Goal: Information Seeking & Learning: Check status

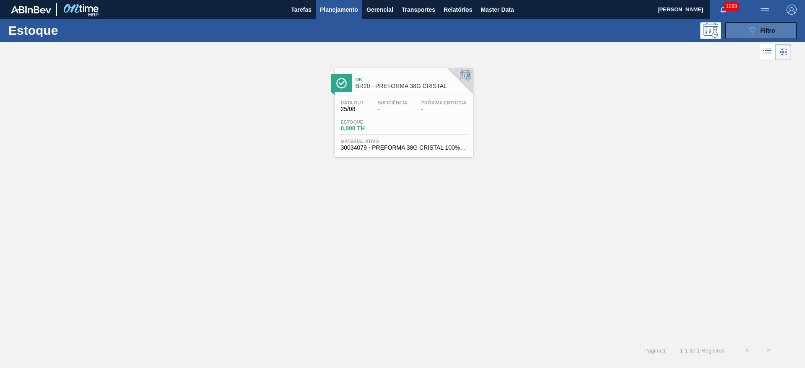
click at [756, 36] on button "089F7B8B-B2A5-4AFE-B5C0-19BA573D28AC Filtro" at bounding box center [761, 30] width 71 height 17
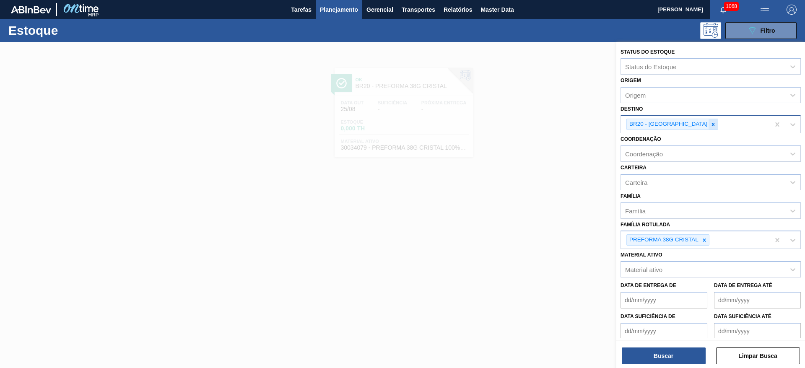
click at [712, 124] on icon at bounding box center [713, 124] width 3 height 3
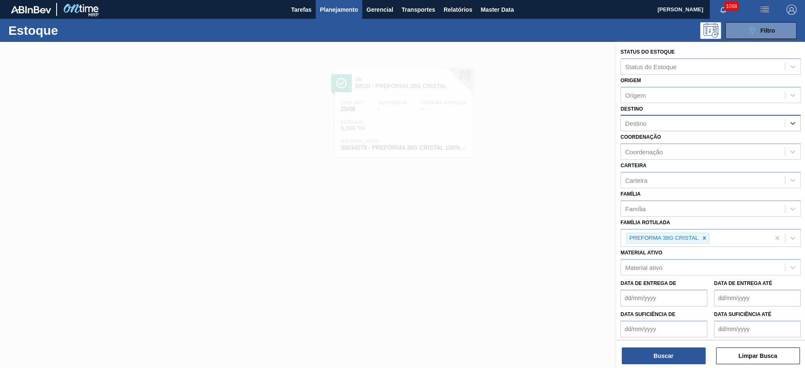
type input "21"
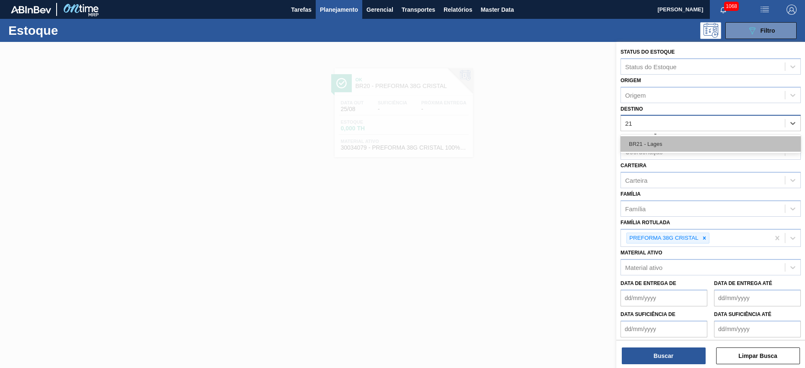
click at [662, 145] on div "BR21 - Lages" at bounding box center [711, 144] width 180 height 16
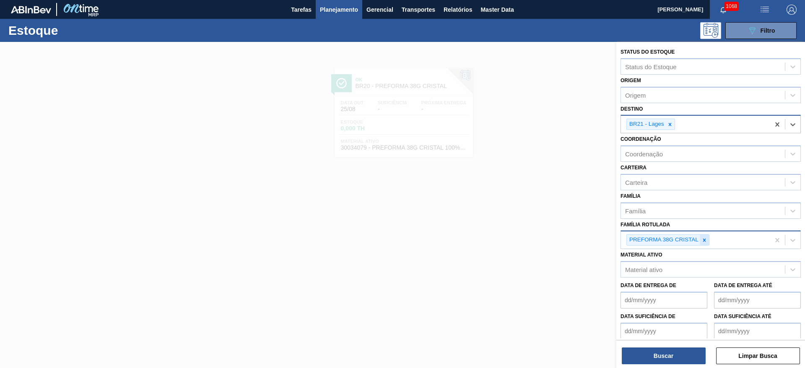
click at [706, 241] on icon at bounding box center [705, 240] width 3 height 3
click at [644, 184] on div "Carteira" at bounding box center [636, 182] width 22 height 7
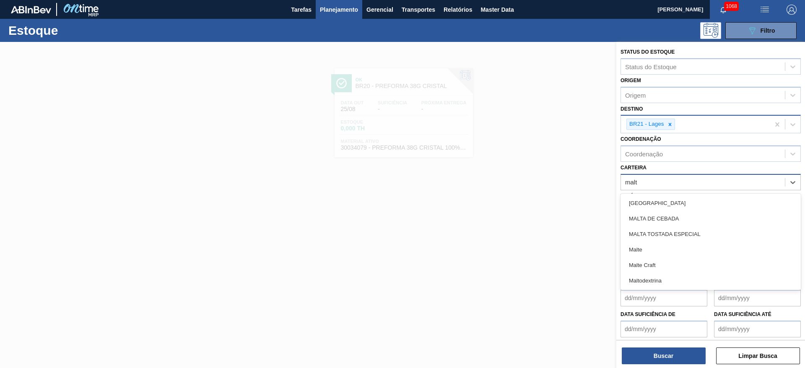
type input "malte"
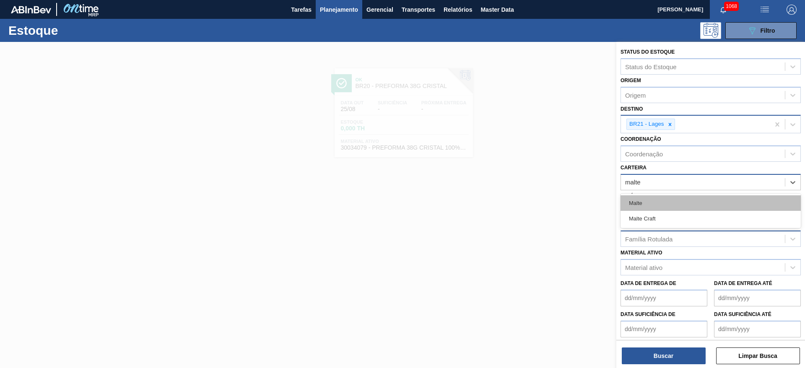
click at [640, 196] on div "Malte" at bounding box center [711, 203] width 180 height 16
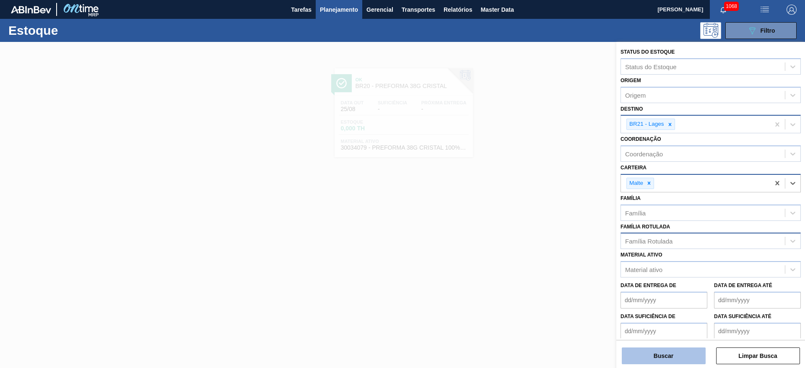
click at [690, 358] on button "Buscar" at bounding box center [664, 356] width 84 height 17
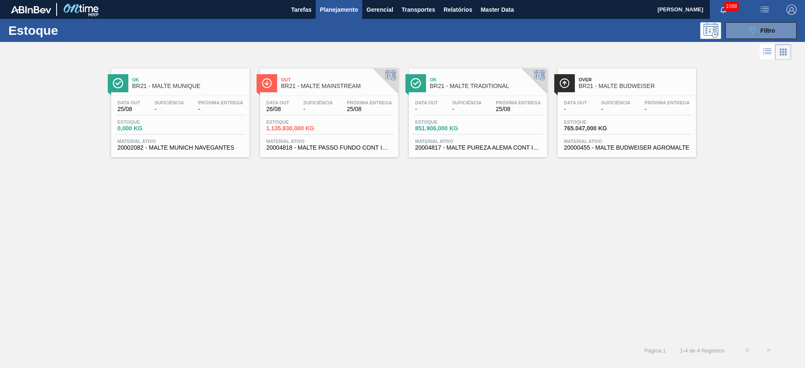
click at [462, 107] on span "-" at bounding box center [466, 109] width 29 height 6
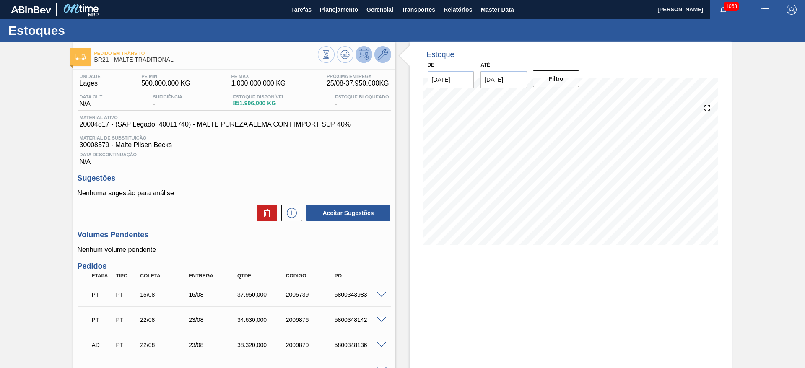
click at [384, 55] on icon at bounding box center [383, 55] width 10 height 10
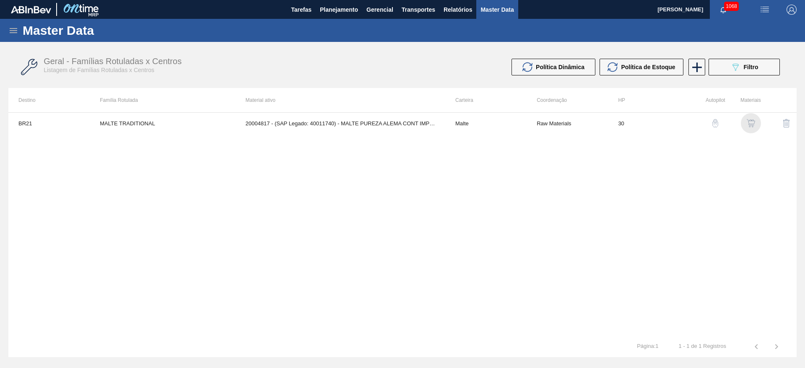
click at [748, 122] on img "button" at bounding box center [751, 123] width 8 height 8
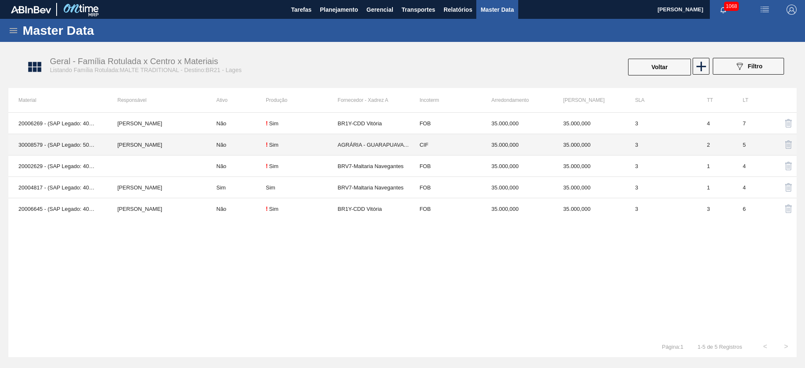
click at [238, 143] on td "Não" at bounding box center [236, 144] width 60 height 21
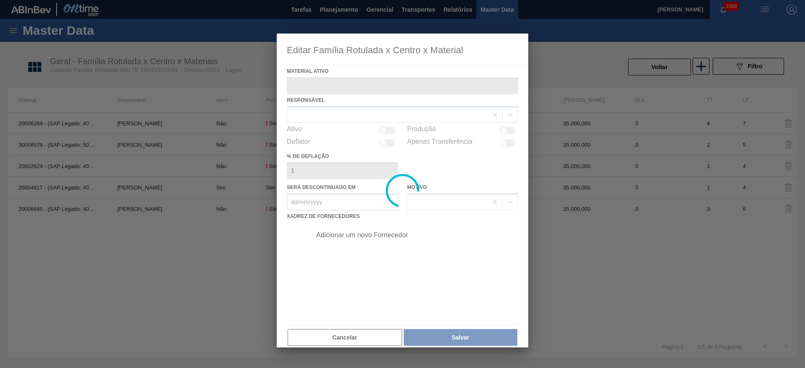
type ativo "30008579 - (SAP Legado: 50381978) - Malte Pilsen Becks"
checkbox input "true"
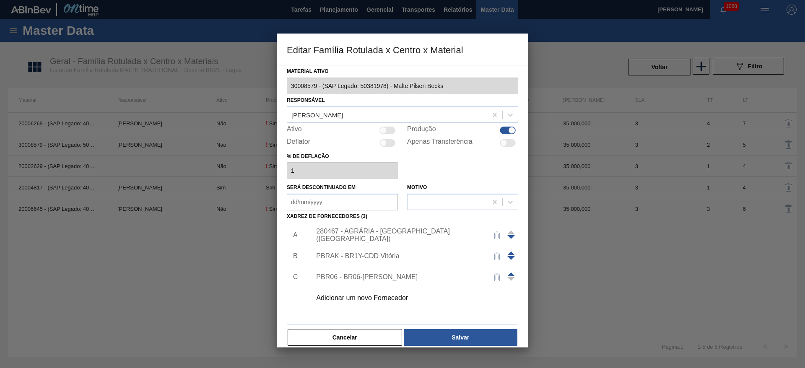
click at [361, 235] on div "280467 - AGRÁRIA - GUARAPUAVA (PR)" at bounding box center [398, 235] width 164 height 15
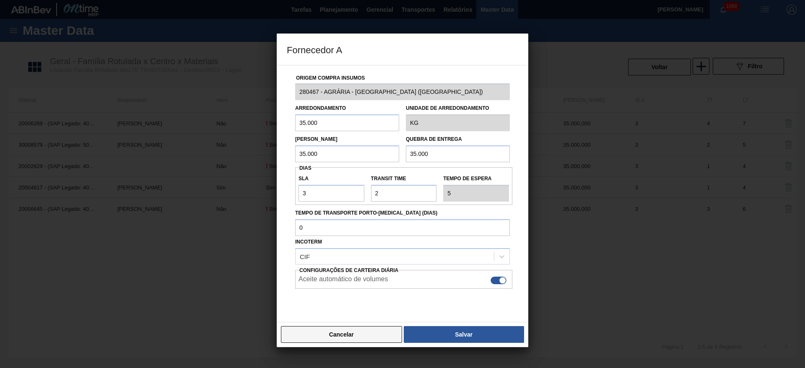
click at [354, 336] on button "Cancelar" at bounding box center [341, 334] width 121 height 17
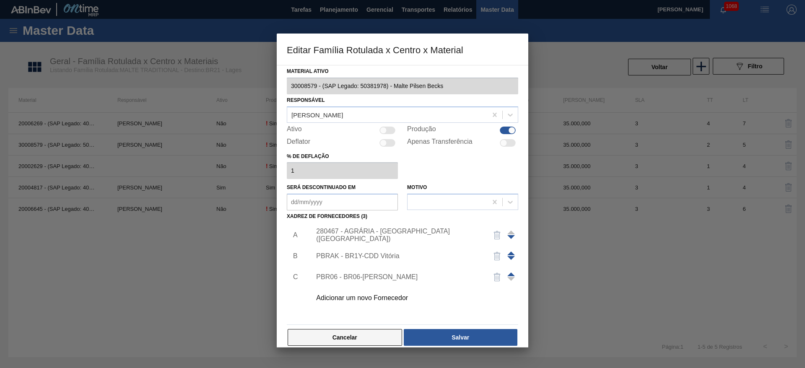
click at [363, 334] on button "Cancelar" at bounding box center [345, 337] width 115 height 17
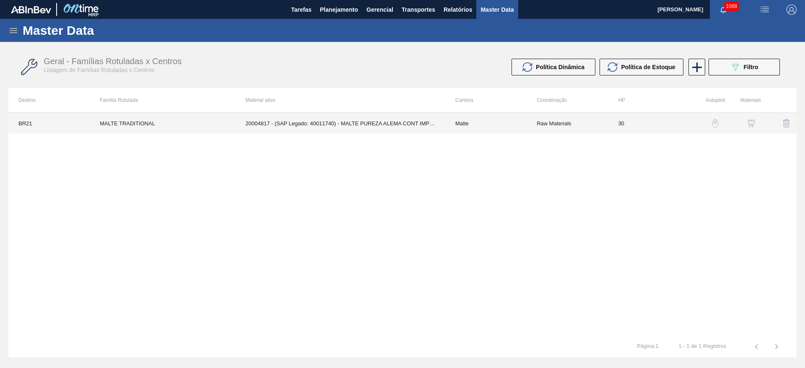
click at [571, 122] on td "Raw Materials" at bounding box center [567, 123] width 81 height 21
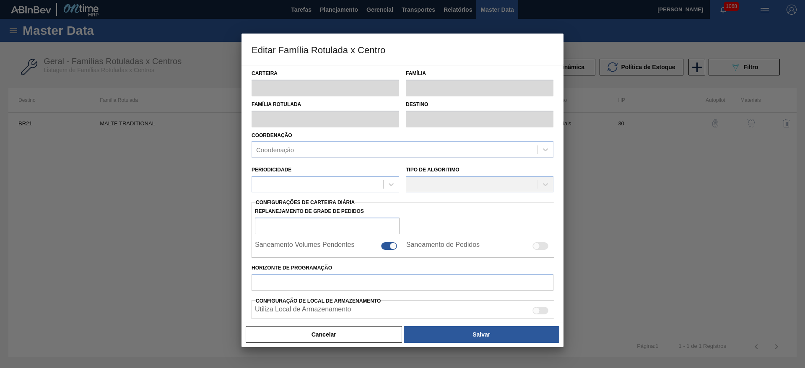
type input "Malte"
type input "MALTE TRADITIONAL"
type input "BR21 - Lages"
type input "0"
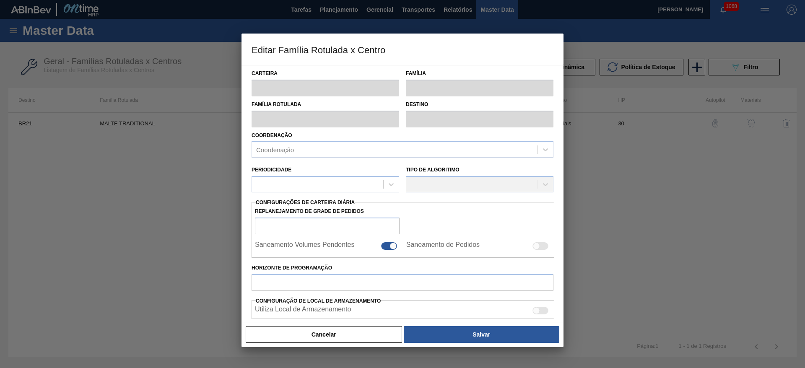
checkbox input "true"
type input "30"
type input "500.000"
type input "1.000.000"
type input "100"
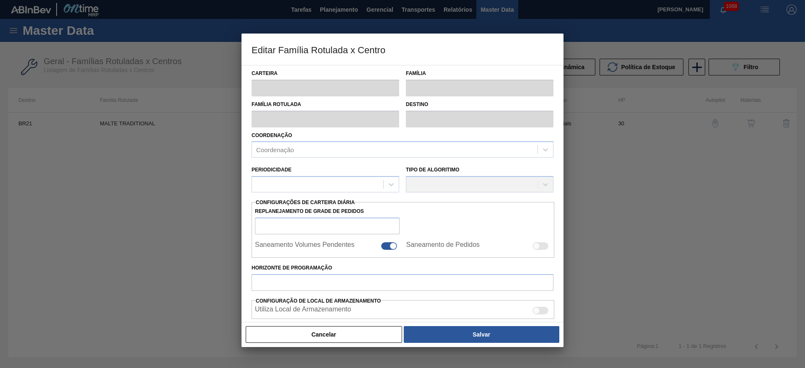
type input "1.000.000,000"
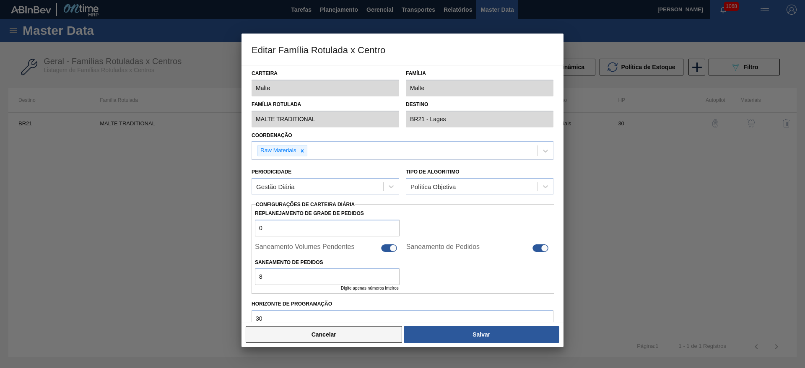
click at [370, 338] on button "Cancelar" at bounding box center [324, 334] width 156 height 17
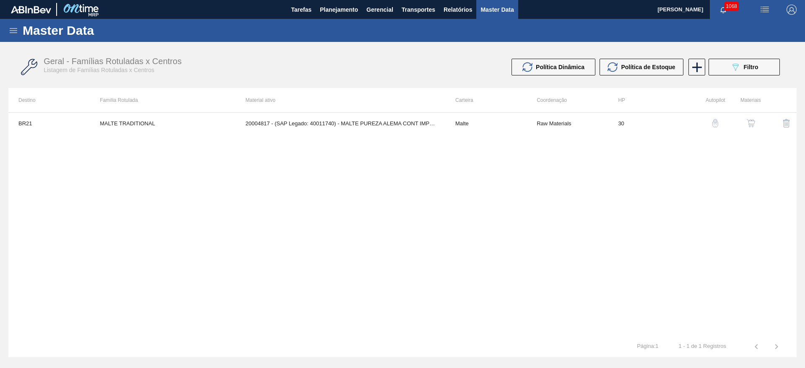
click at [756, 125] on div "button" at bounding box center [751, 123] width 10 height 8
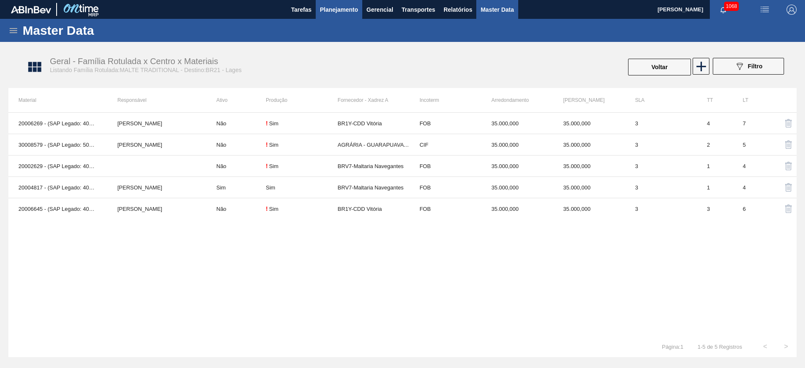
click at [336, 12] on span "Planejamento" at bounding box center [339, 10] width 38 height 10
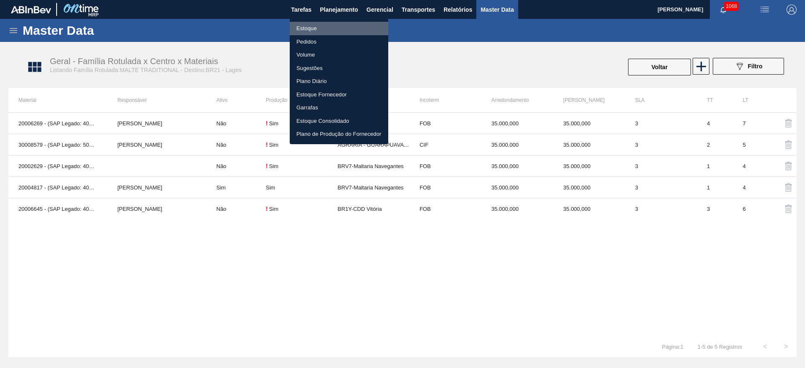
click at [304, 31] on li "Estoque" at bounding box center [339, 28] width 99 height 13
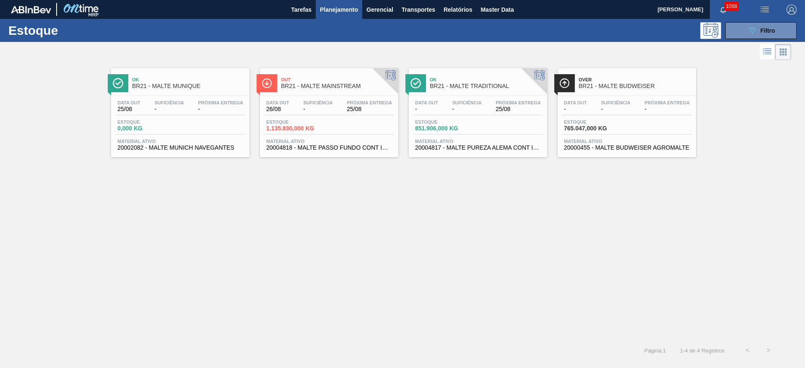
click at [458, 115] on div "Data out - Suficiência - Próxima Entrega 25/08 Estoque 851.906,000 KG Material …" at bounding box center [478, 124] width 138 height 57
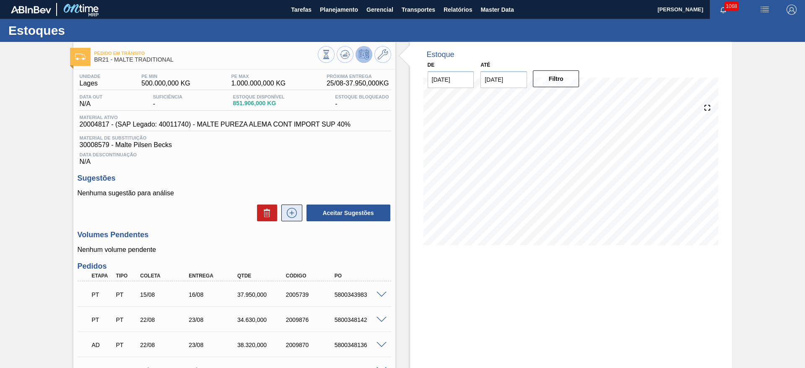
click at [286, 215] on icon at bounding box center [291, 213] width 13 height 10
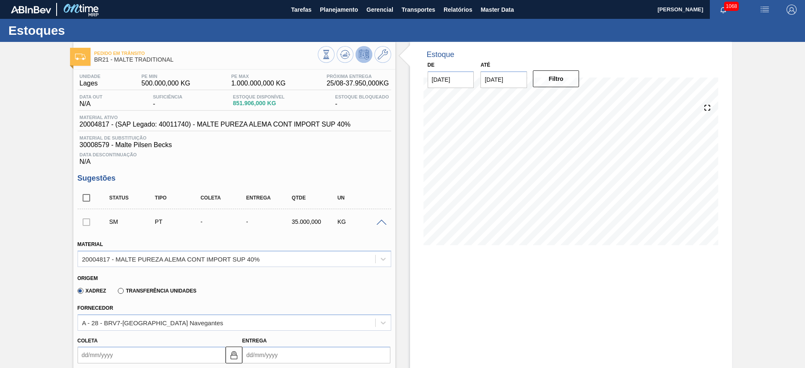
scroll to position [126, 0]
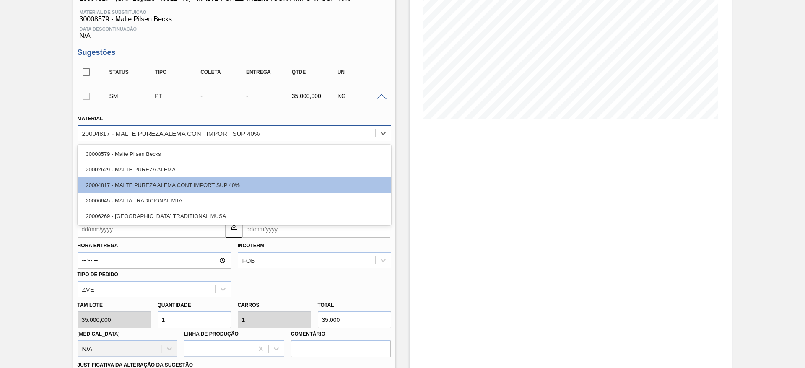
click at [104, 135] on div "20004817 - MALTE PUREZA ALEMA CONT IMPORT SUP 40%" at bounding box center [171, 133] width 178 height 7
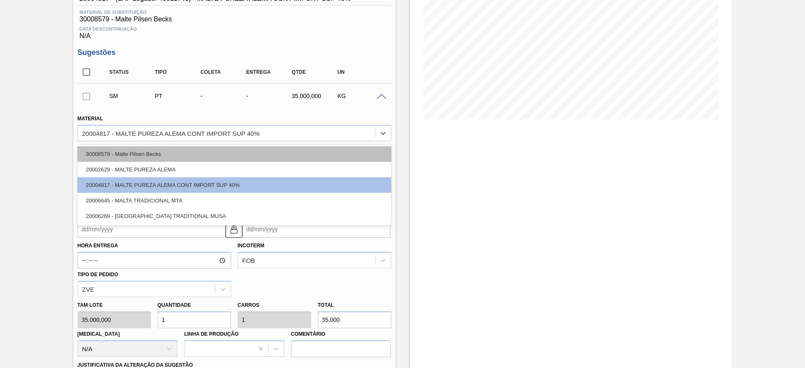
click at [135, 158] on div "30008579 - Malte Pilsen Becks" at bounding box center [235, 154] width 314 height 16
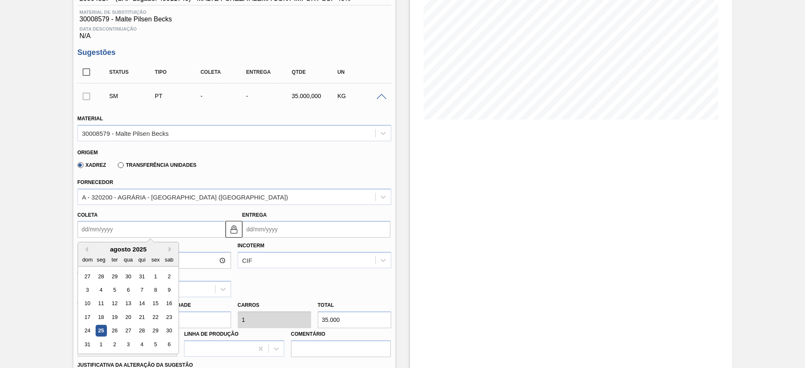
click at [81, 230] on input "Coleta" at bounding box center [152, 229] width 148 height 17
click at [113, 332] on div "26" at bounding box center [114, 331] width 11 height 11
type input "26/08/2025"
type input "28/08/2025"
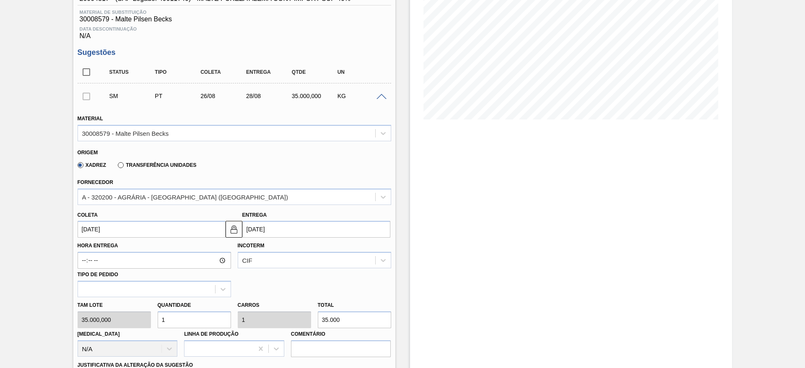
click at [147, 322] on div "Tam lote 35.000,000 Quantidade 1 Carros 1 Total 35.000 Doca N/A Linha de Produç…" at bounding box center [234, 327] width 321 height 60
type input "5"
type input "175.000"
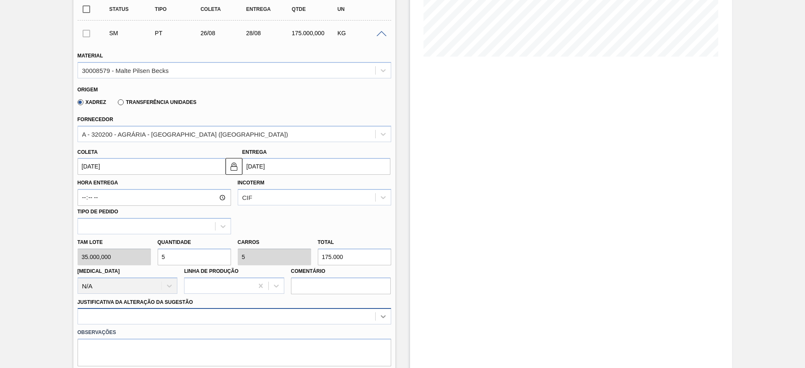
type input "5"
click at [387, 315] on div at bounding box center [235, 316] width 314 height 16
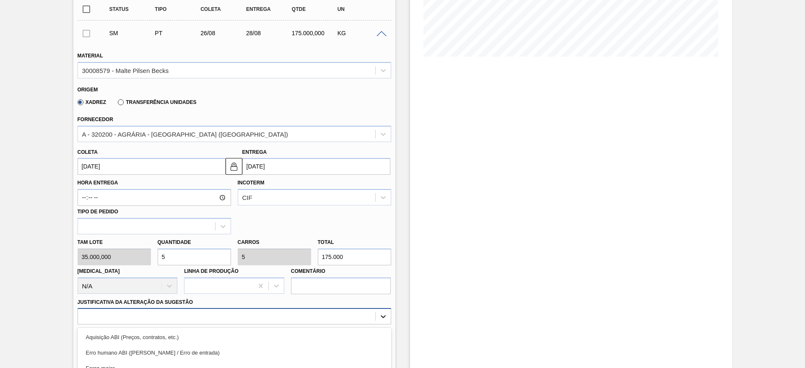
scroll to position [278, 0]
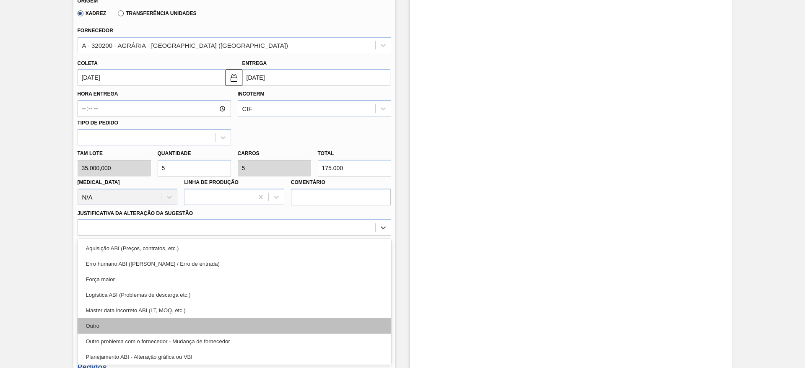
click at [117, 323] on div "Outro" at bounding box center [235, 326] width 314 height 16
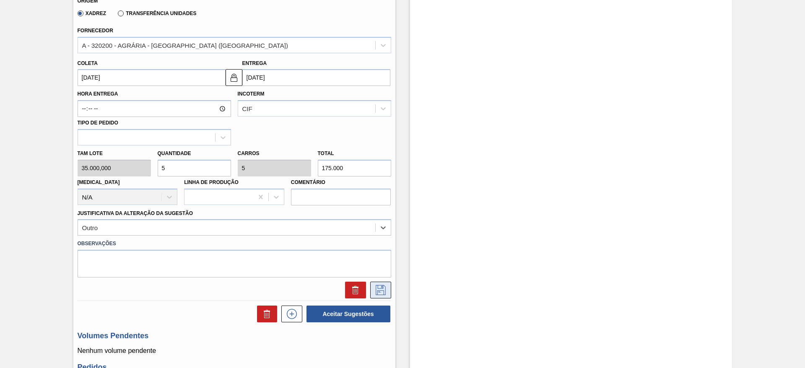
click at [380, 289] on icon at bounding box center [381, 290] width 10 height 10
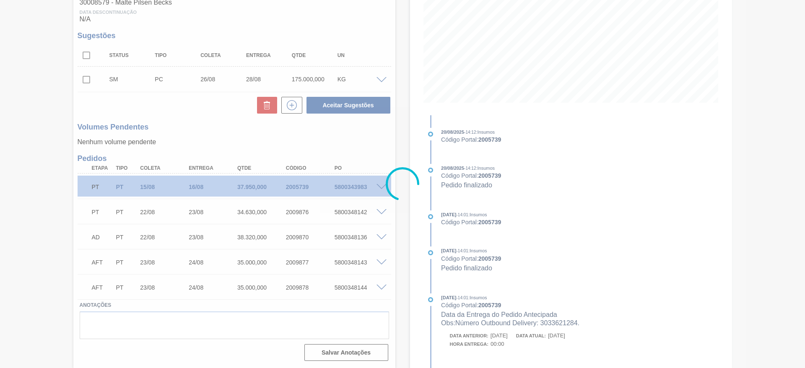
scroll to position [143, 0]
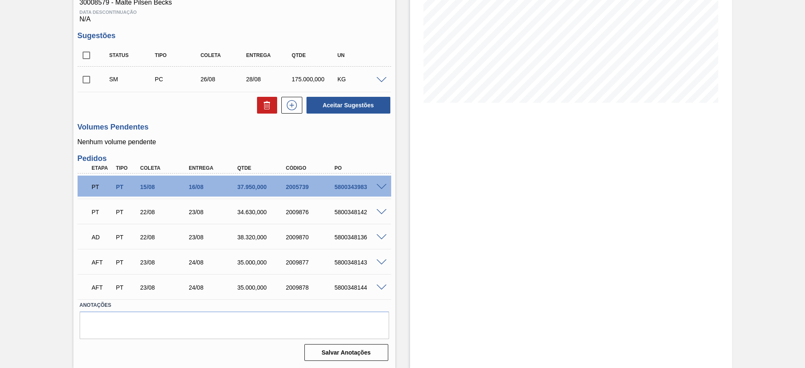
click at [85, 78] on input "checkbox" at bounding box center [87, 80] width 18 height 18
click at [339, 108] on button "Aceitar Sugestões" at bounding box center [349, 105] width 84 height 17
checkbox input "false"
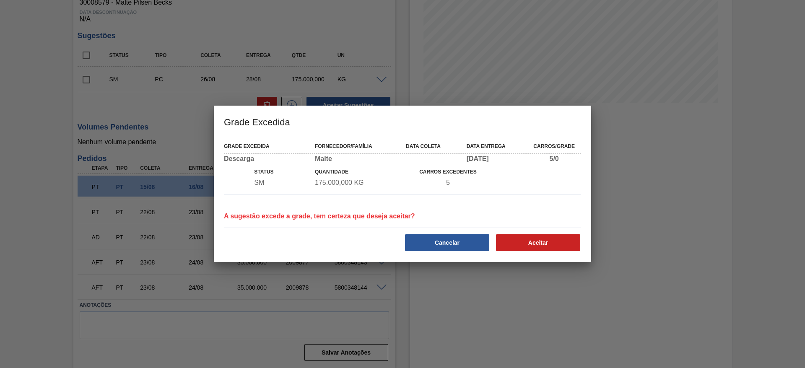
click at [541, 232] on div "Cancelar Aceitar" at bounding box center [403, 242] width 364 height 21
click at [538, 242] on button "Aceitar" at bounding box center [538, 243] width 84 height 17
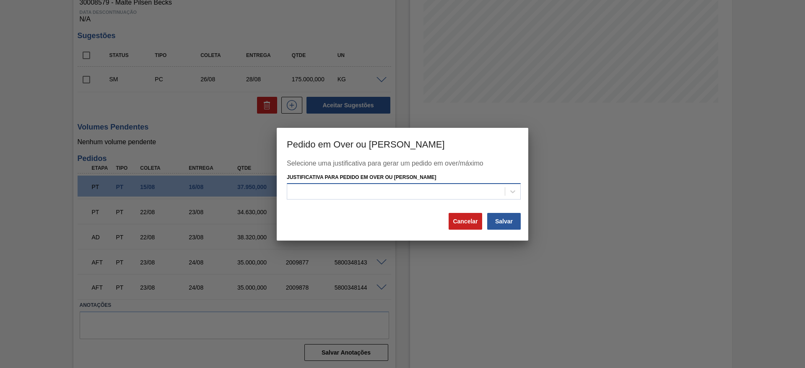
click at [309, 187] on div at bounding box center [396, 192] width 218 height 12
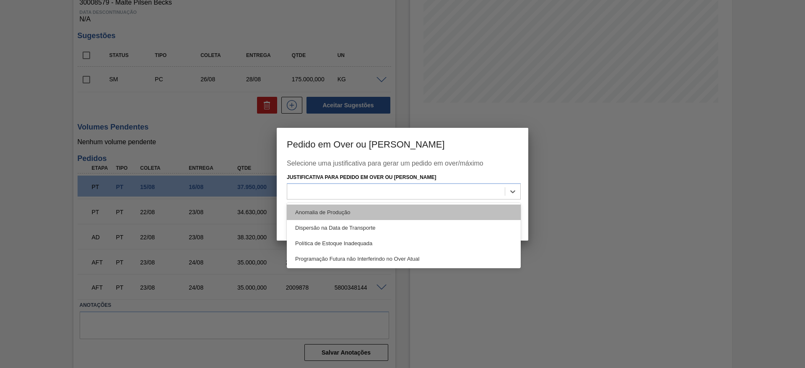
click at [307, 210] on div "Anomalia de Produção" at bounding box center [404, 213] width 234 height 16
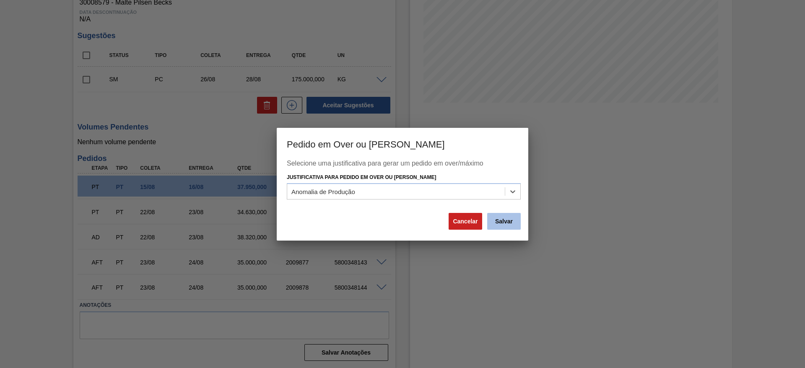
click at [501, 224] on button "Salvar" at bounding box center [504, 221] width 34 height 17
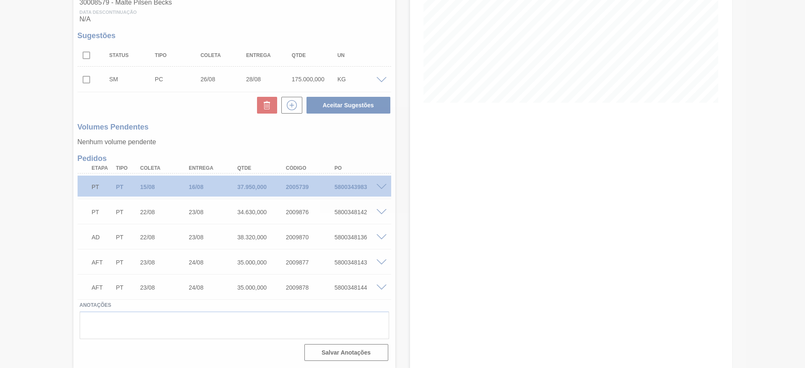
scroll to position [129, 0]
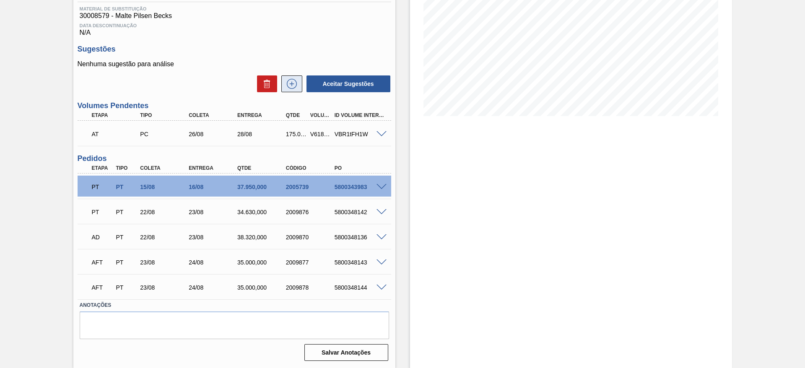
click at [293, 82] on icon at bounding box center [291, 84] width 13 height 10
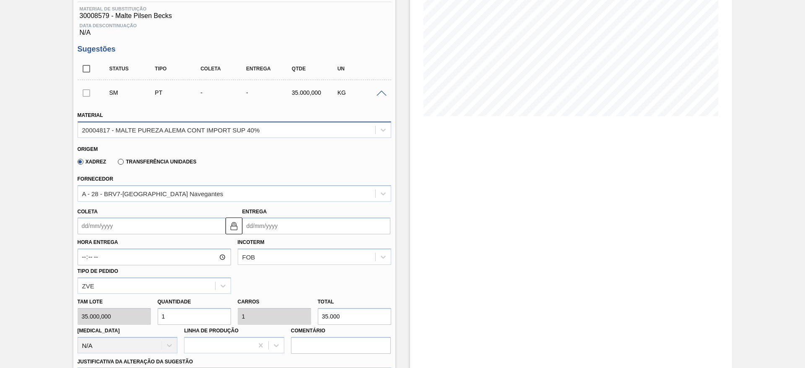
click at [98, 131] on div "20004817 - MALTE PUREZA ALEMA CONT IMPORT SUP 40%" at bounding box center [171, 129] width 178 height 7
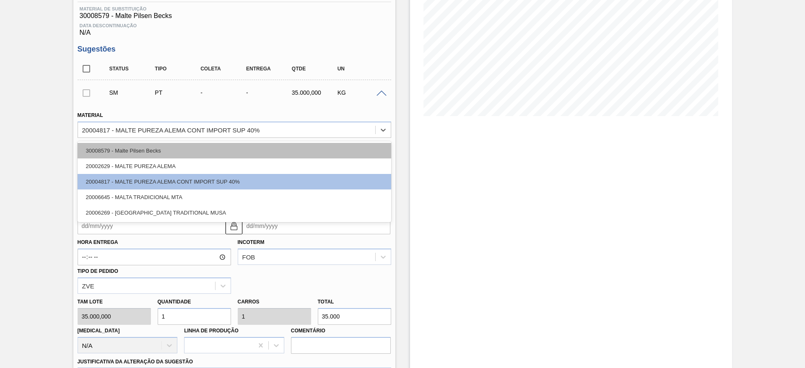
click at [116, 153] on div "30008579 - Malte Pilsen Becks" at bounding box center [235, 151] width 314 height 16
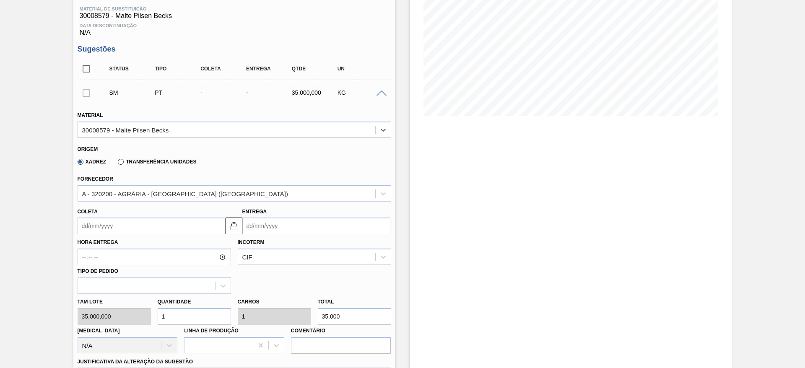
click at [85, 227] on input "Coleta" at bounding box center [152, 226] width 148 height 17
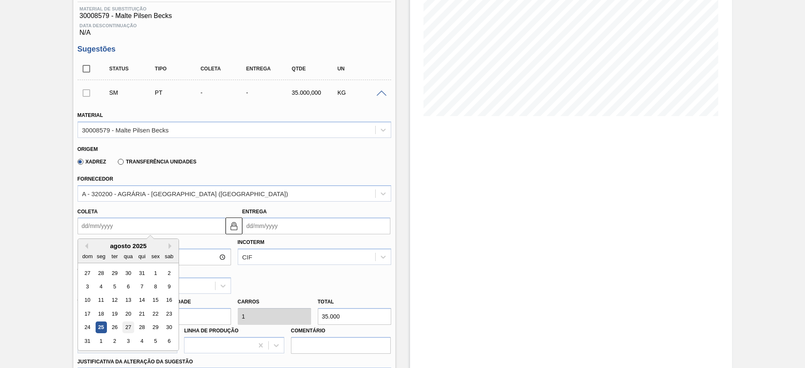
click at [129, 326] on div "27" at bounding box center [127, 327] width 11 height 11
type input "27/08/2025"
type input "29/08/2025"
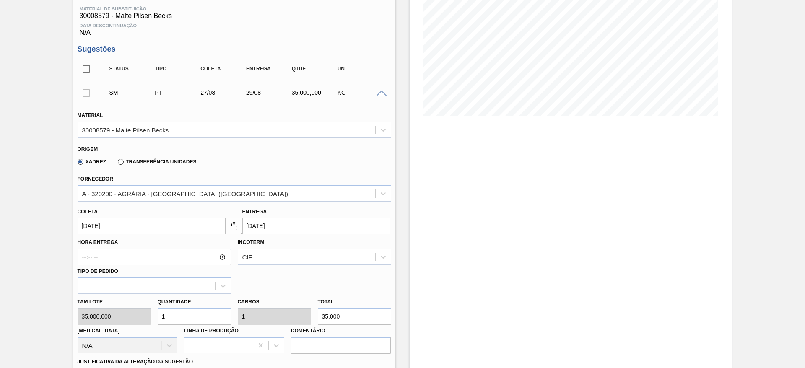
drag, startPoint x: 185, startPoint y: 311, endPoint x: 150, endPoint y: 310, distance: 34.9
click at [153, 310] on div "Tam lote 35.000,000 Quantidade 1 Carros 1 Total 35.000 Doca N/A Linha de Produç…" at bounding box center [234, 324] width 321 height 60
type input "5"
type input "175.000"
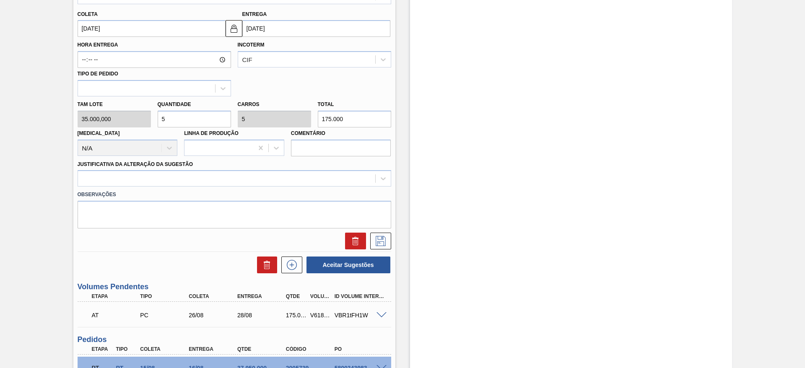
scroll to position [381, 0]
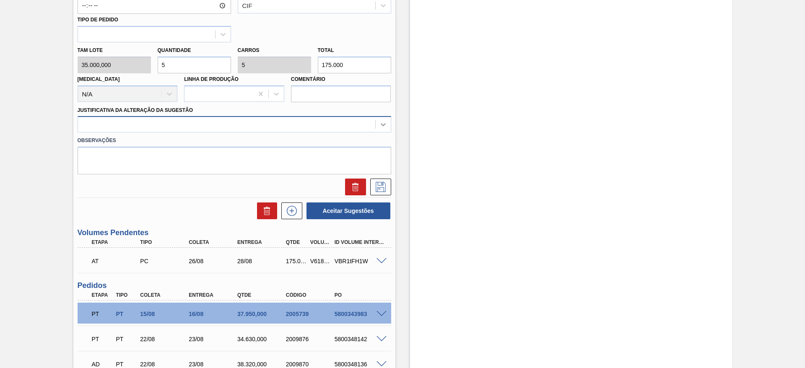
type input "5"
click at [383, 125] on icon at bounding box center [383, 125] width 5 height 3
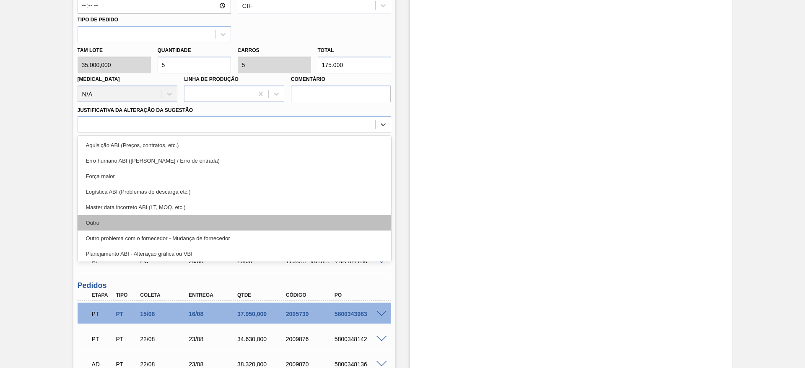
click at [105, 219] on div "Outro" at bounding box center [235, 223] width 314 height 16
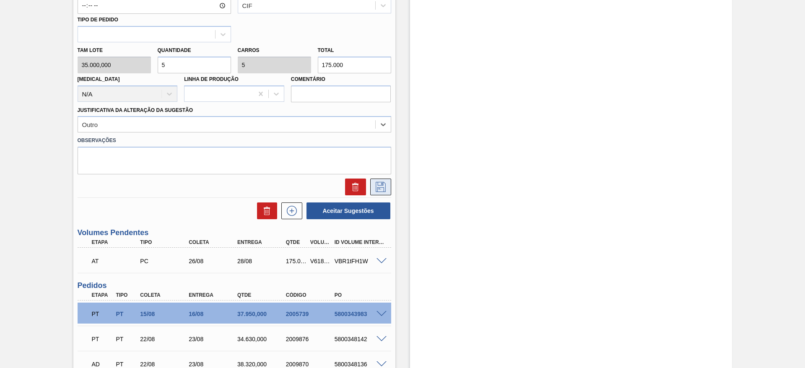
click at [375, 187] on icon at bounding box center [380, 187] width 13 height 10
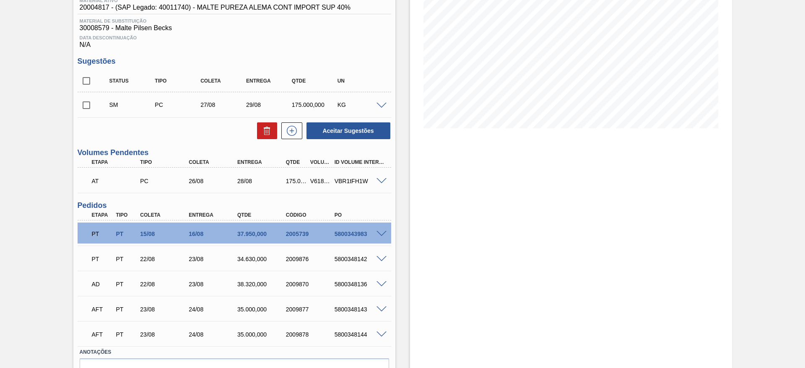
scroll to position [101, 0]
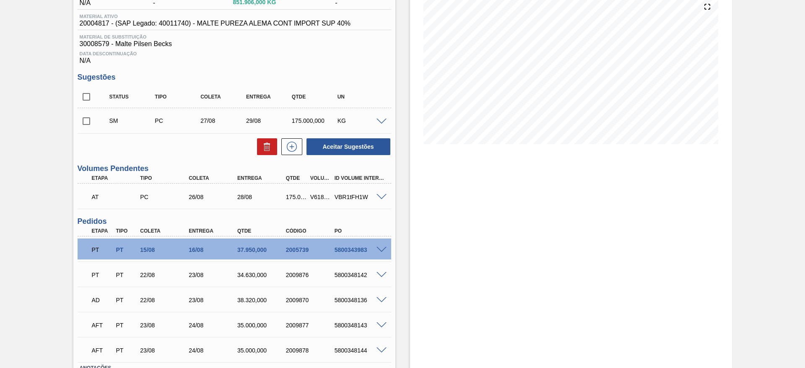
click at [84, 120] on input "checkbox" at bounding box center [87, 121] width 18 height 18
click at [344, 149] on button "Aceitar Sugestões" at bounding box center [349, 146] width 84 height 17
checkbox input "false"
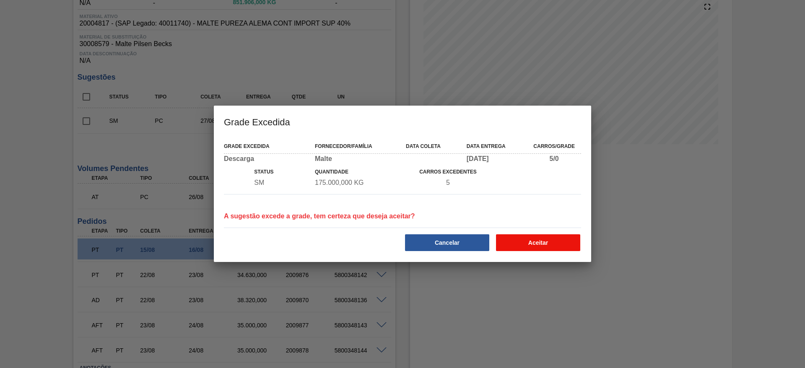
click at [535, 239] on button "Aceitar" at bounding box center [538, 243] width 84 height 17
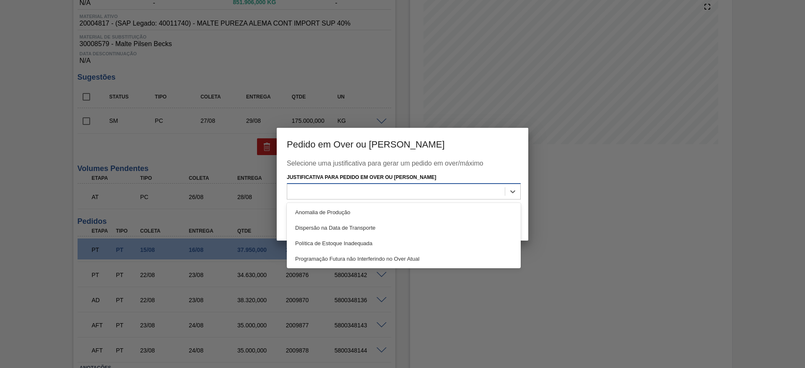
click at [303, 193] on div at bounding box center [396, 192] width 218 height 12
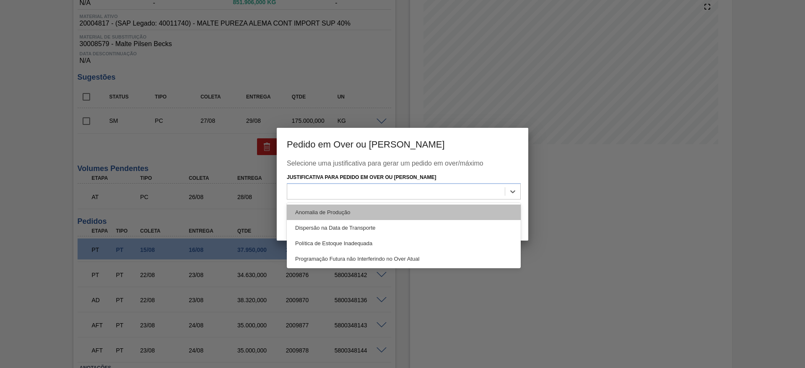
click at [328, 216] on div "Anomalia de Produção" at bounding box center [404, 213] width 234 height 16
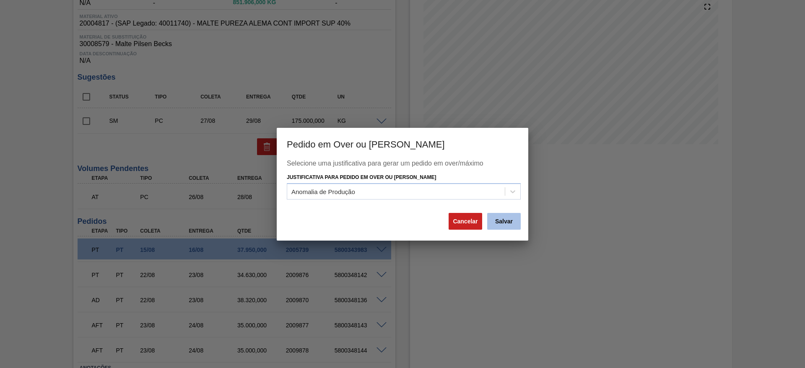
click at [504, 224] on button "Salvar" at bounding box center [504, 221] width 34 height 17
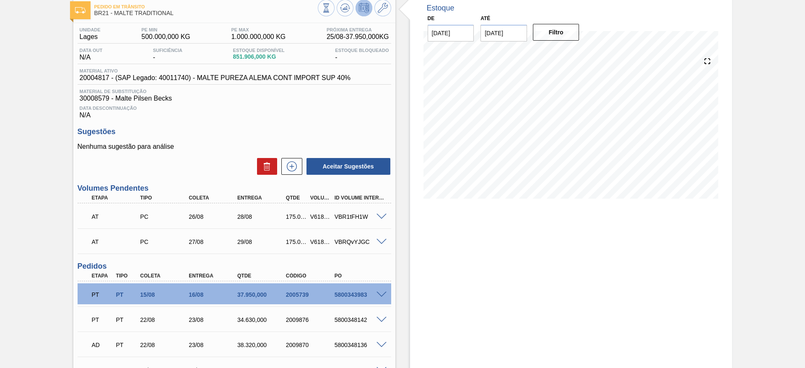
scroll to position [0, 0]
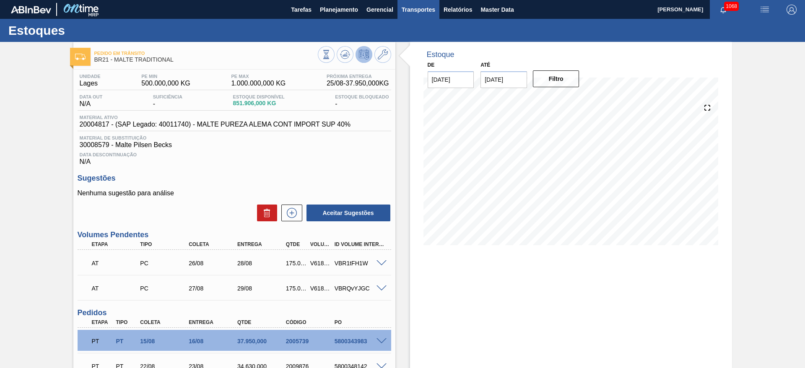
click at [408, 12] on span "Transportes" at bounding box center [419, 10] width 34 height 10
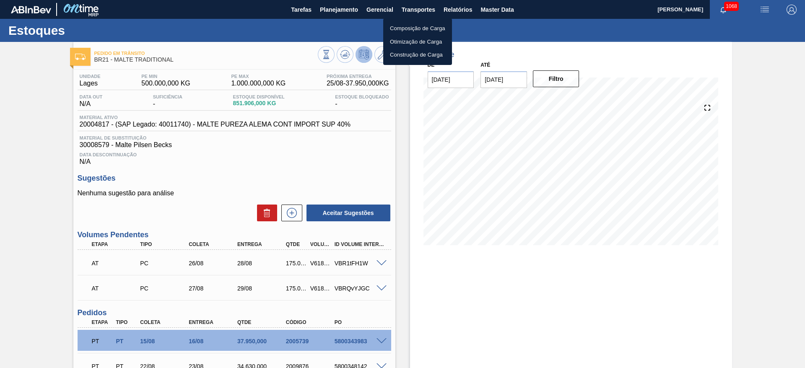
click at [404, 43] on li "Otimização de Carga" at bounding box center [417, 41] width 69 height 13
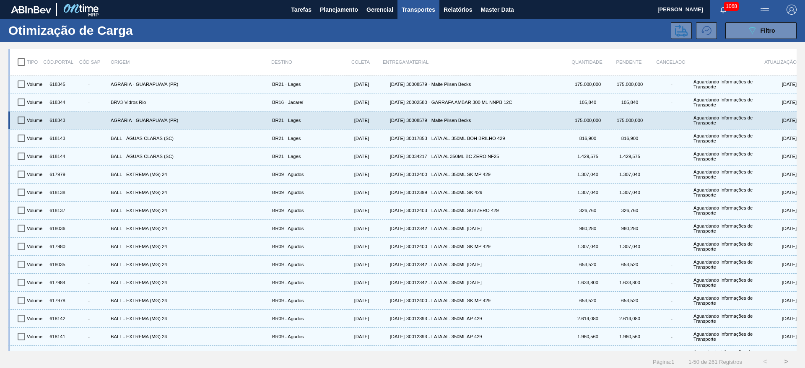
click at [22, 119] on input "checkbox" at bounding box center [22, 121] width 18 height 18
checkbox input "true"
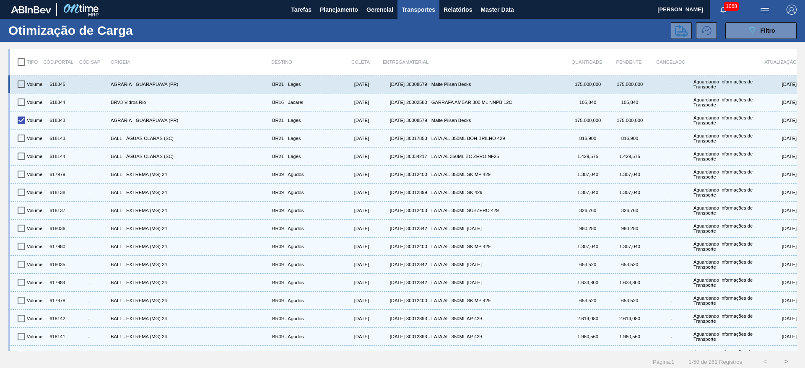
click at [21, 86] on input "checkbox" at bounding box center [22, 85] width 18 height 18
checkbox input "true"
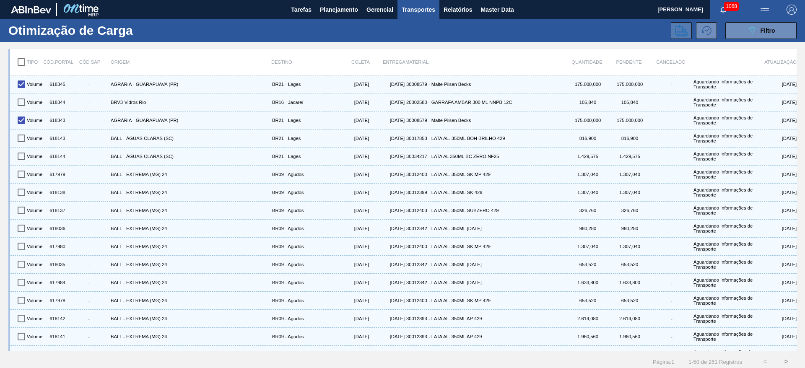
click at [680, 29] on icon at bounding box center [681, 30] width 13 height 13
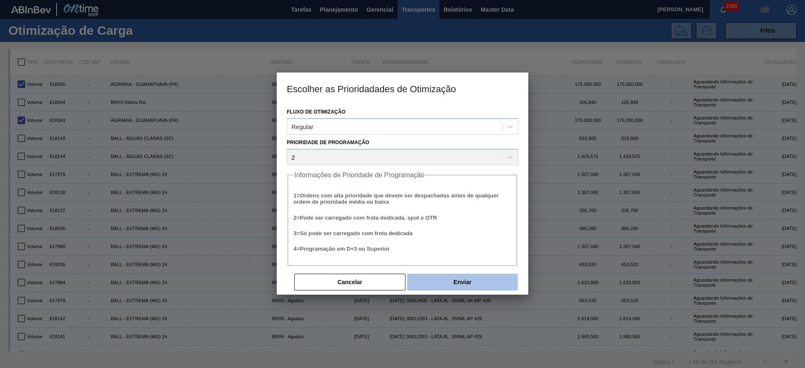
click at [462, 288] on button "Enviar" at bounding box center [462, 282] width 111 height 17
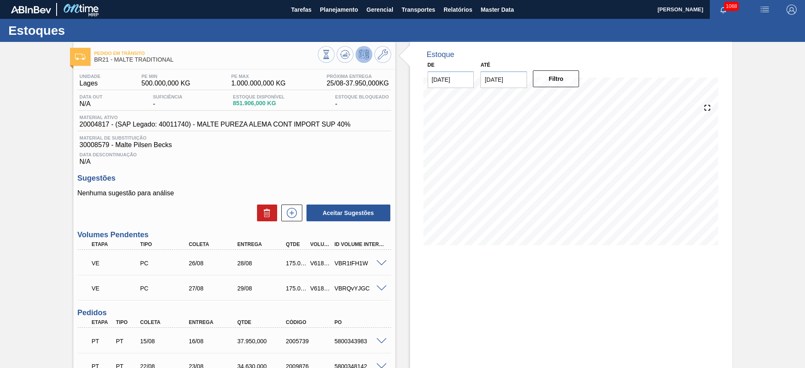
click at [315, 266] on div "V618343" at bounding box center [320, 263] width 25 height 7
copy div "V618343"
click at [318, 289] on div "V618345" at bounding box center [320, 288] width 25 height 7
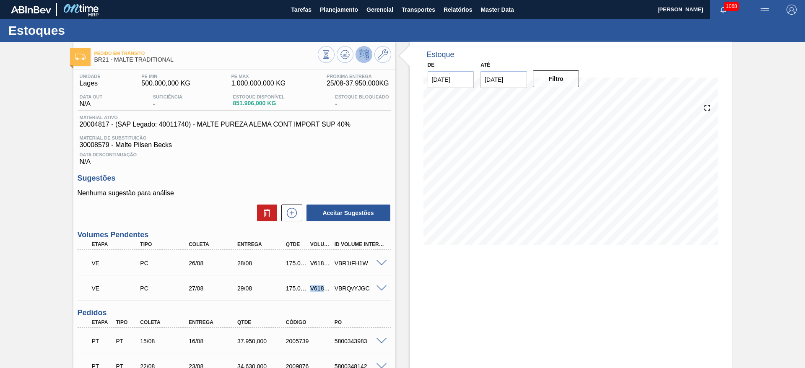
copy div "V618345"
click at [350, 16] on button "Planejamento" at bounding box center [339, 9] width 47 height 19
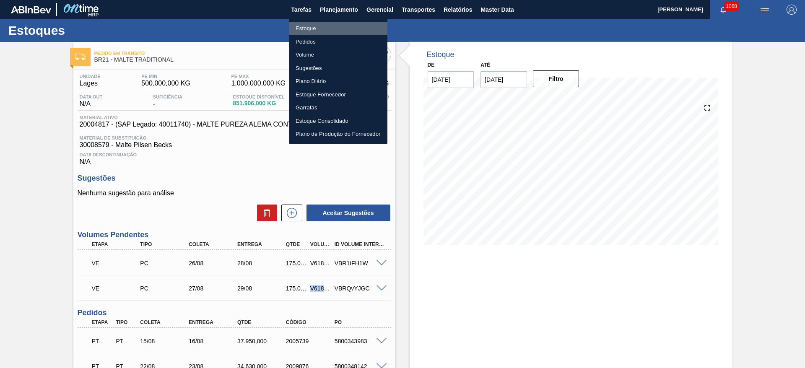
click at [305, 28] on li "Estoque" at bounding box center [338, 28] width 99 height 13
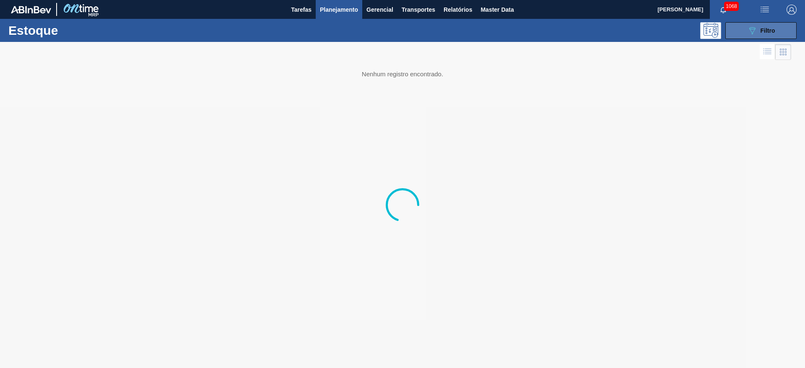
click at [774, 22] on button "089F7B8B-B2A5-4AFE-B5C0-19BA573D28AC Filtro" at bounding box center [761, 30] width 71 height 17
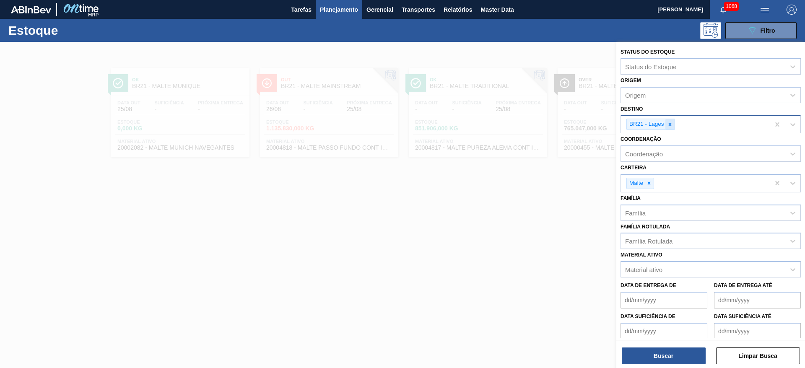
click at [673, 127] on icon at bounding box center [670, 125] width 6 height 6
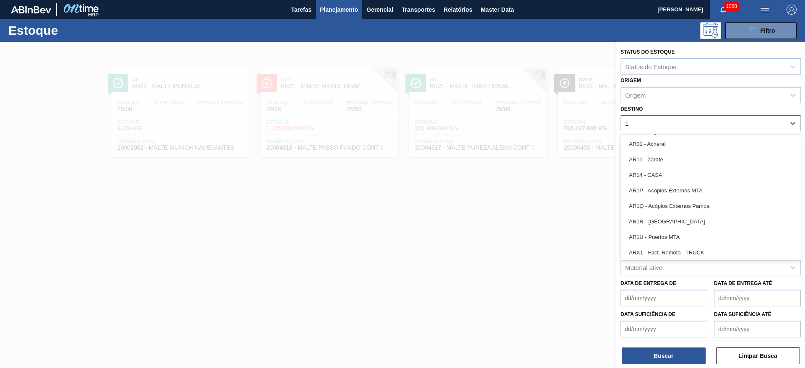
type input "13"
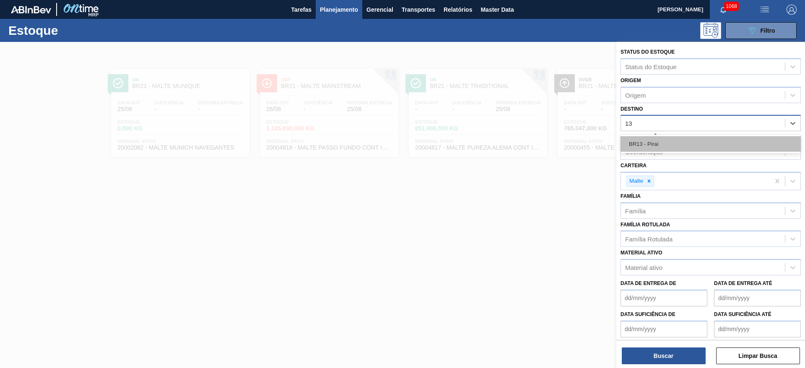
click at [681, 143] on div "BR13 - Piraí" at bounding box center [711, 144] width 180 height 16
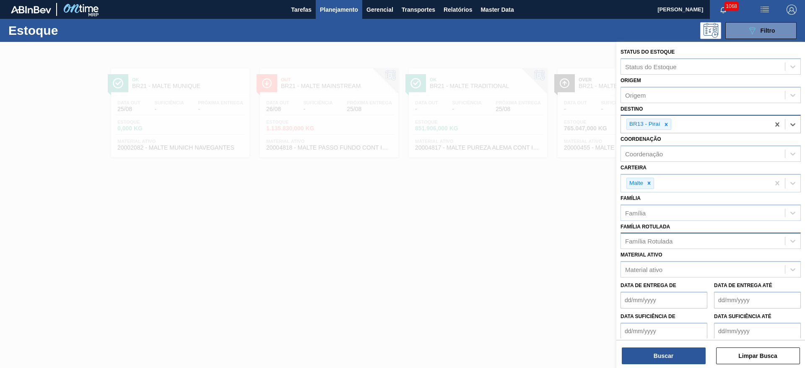
click at [647, 243] on div "Família Rotulada" at bounding box center [648, 241] width 47 height 7
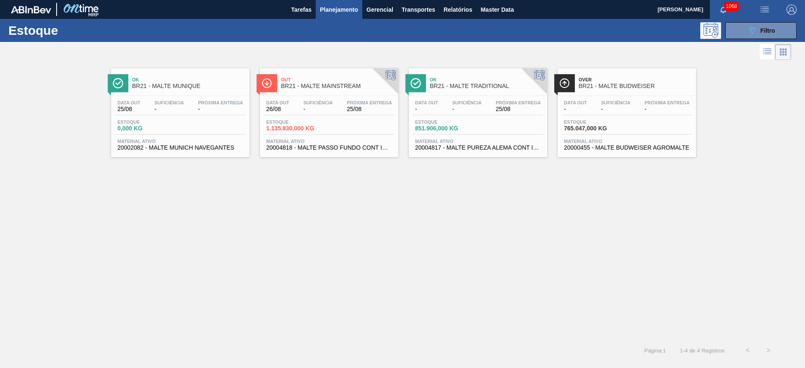
click at [764, 42] on div at bounding box center [396, 52] width 792 height 20
click at [764, 33] on span "Filtro" at bounding box center [768, 30] width 15 height 7
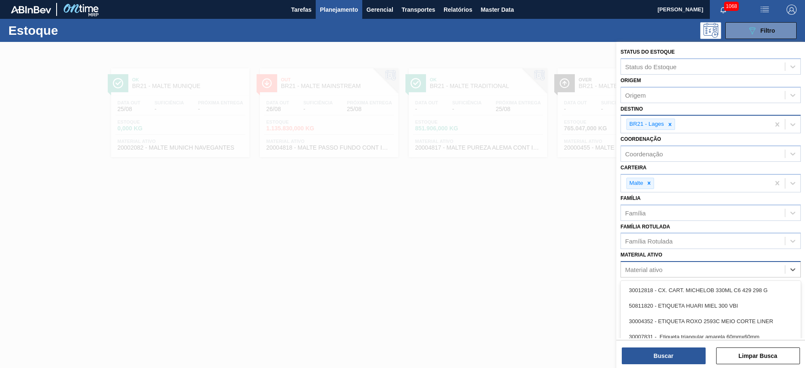
click at [644, 269] on div "Material ativo" at bounding box center [643, 269] width 37 height 7
paste ativo "30030802"
type ativo "30030802"
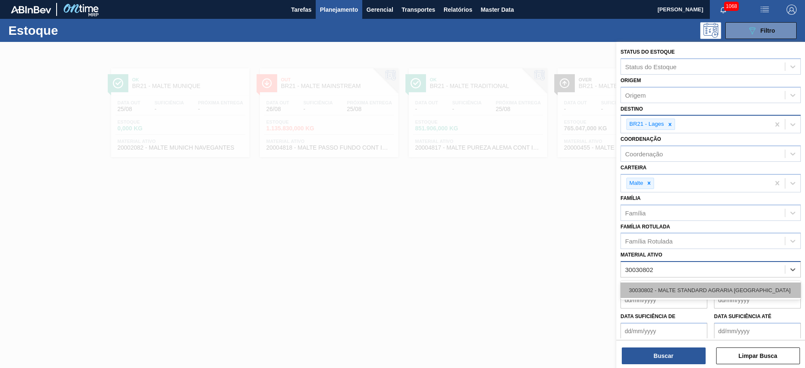
click at [671, 292] on div "30030802 - MALTE STANDARD AGRARIA [GEOGRAPHIC_DATA]" at bounding box center [711, 291] width 180 height 16
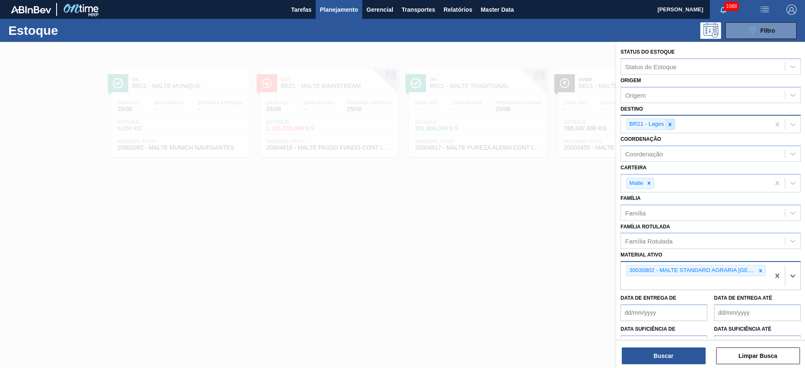
click at [670, 125] on icon at bounding box center [670, 124] width 3 height 3
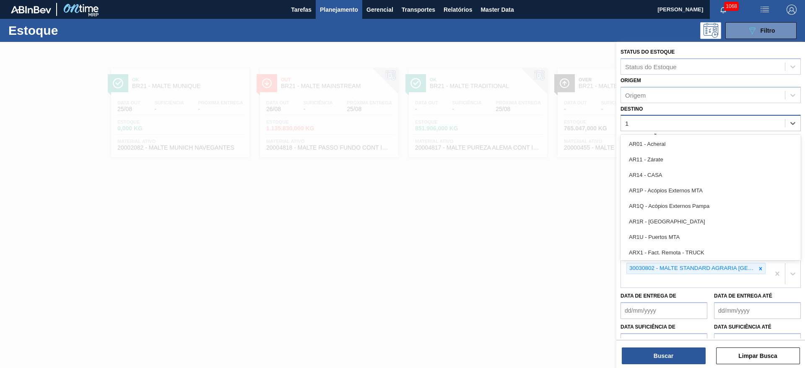
type input "13"
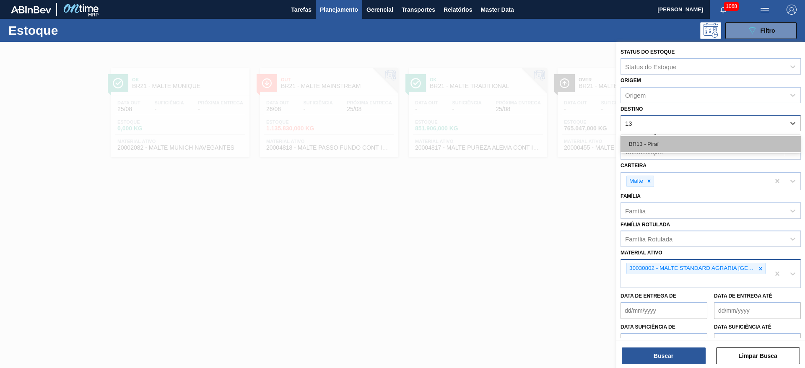
click at [659, 141] on div "BR13 - Piraí" at bounding box center [711, 144] width 180 height 16
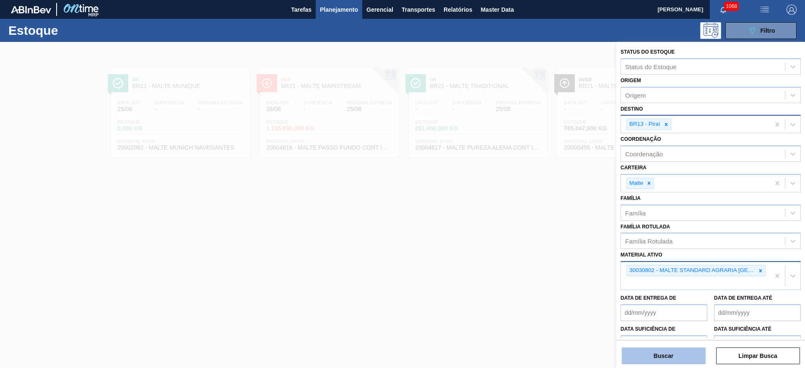
click at [640, 349] on button "Buscar" at bounding box center [664, 356] width 84 height 17
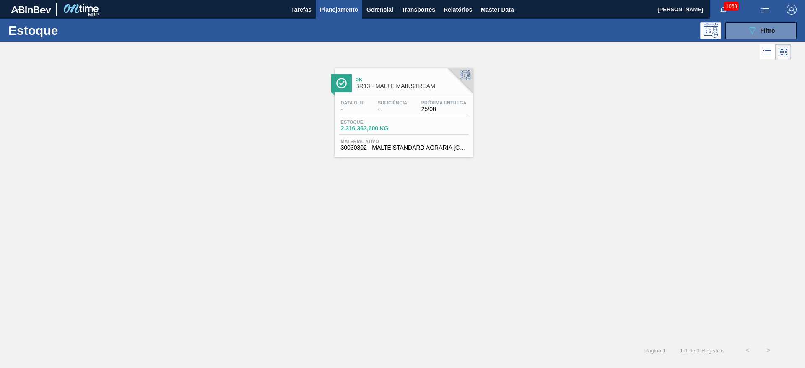
click at [370, 107] on div "Data out - Suficiência - Próxima Entrega 25/08" at bounding box center [404, 107] width 130 height 15
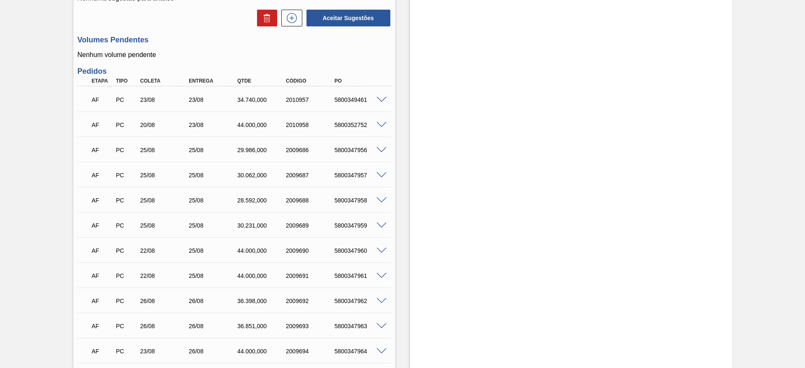
scroll to position [126, 0]
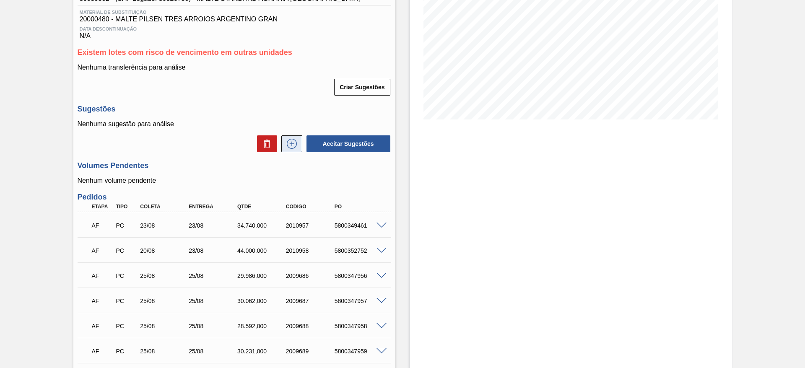
click at [300, 139] on button at bounding box center [291, 144] width 21 height 17
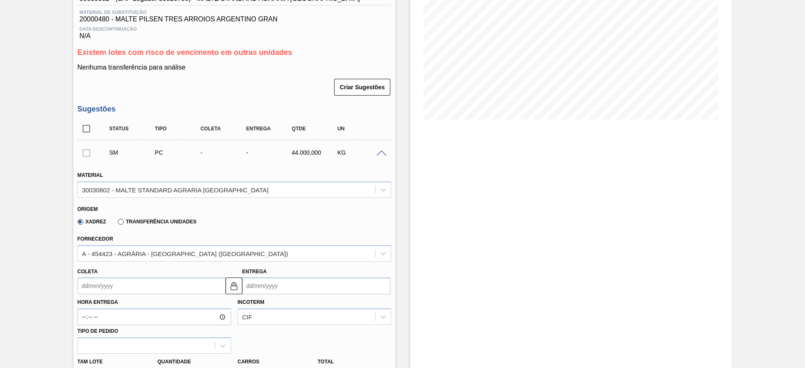
scroll to position [189, 0]
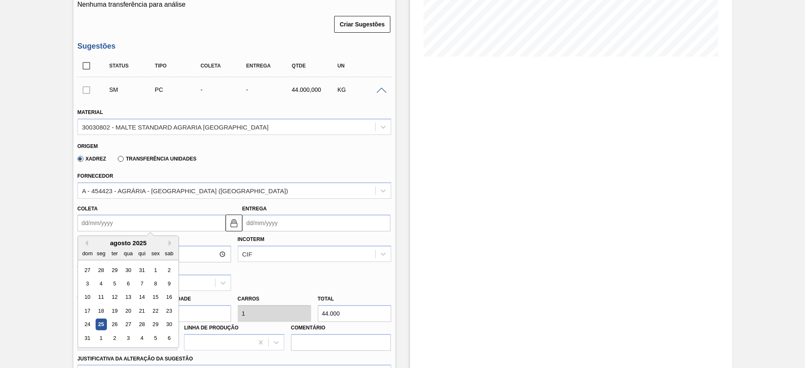
click at [82, 222] on input "Coleta" at bounding box center [152, 223] width 148 height 17
click at [125, 323] on div "27" at bounding box center [127, 324] width 11 height 11
type input "27/08/2025"
type input "30/08/2025"
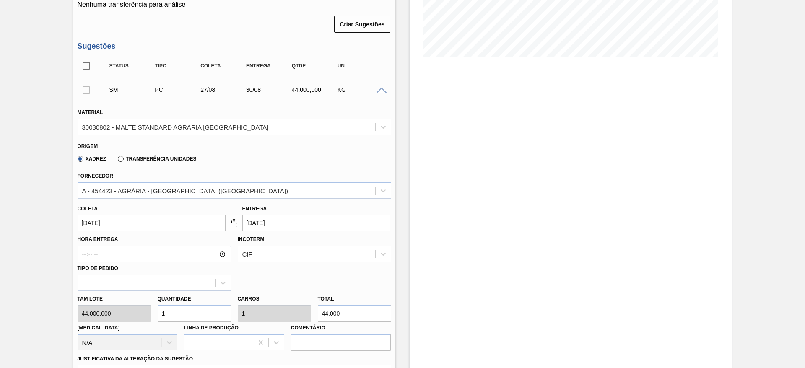
click at [139, 307] on div "Tam lote 44.000,000 Quantidade 1 Carros 1 Total 44.000 Doca N/A Linha de Produç…" at bounding box center [234, 321] width 321 height 60
type input "4"
type input "176.000"
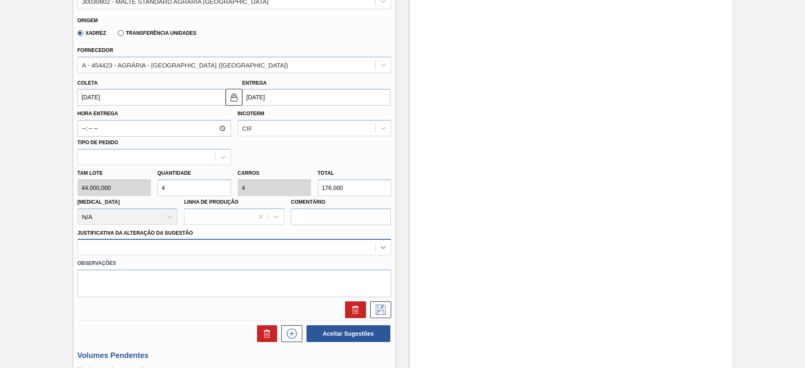
type input "4"
click at [386, 248] on div at bounding box center [235, 247] width 314 height 16
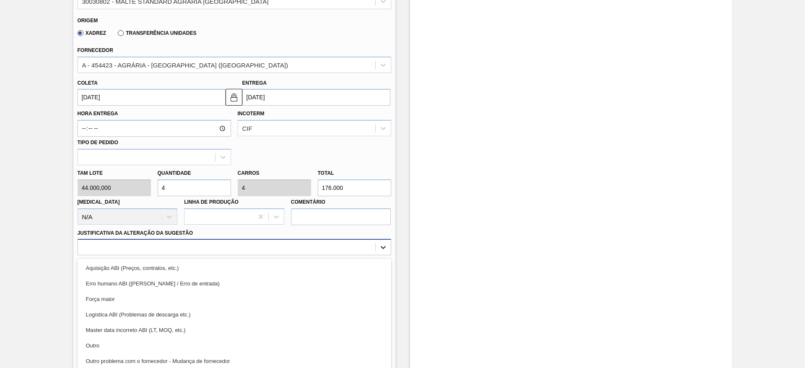
scroll to position [334, 0]
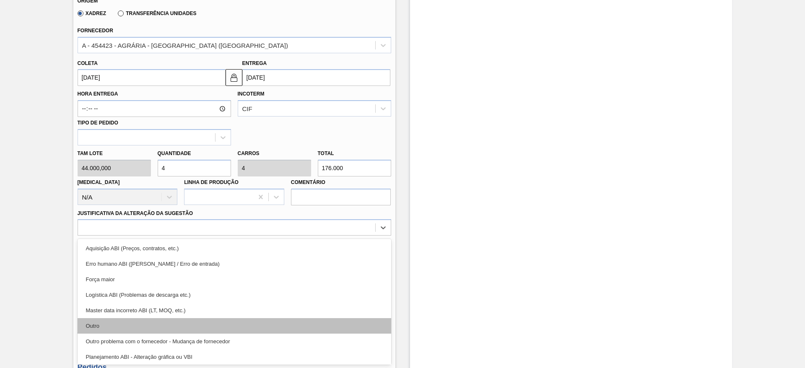
click at [92, 326] on div "Outro" at bounding box center [235, 326] width 314 height 16
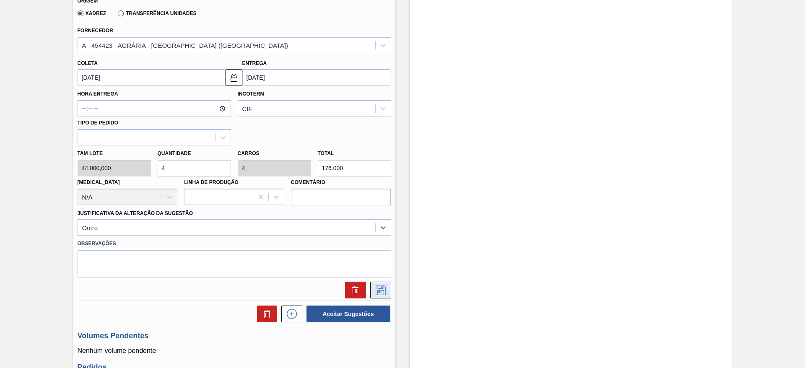
click at [379, 287] on icon at bounding box center [380, 290] width 13 height 10
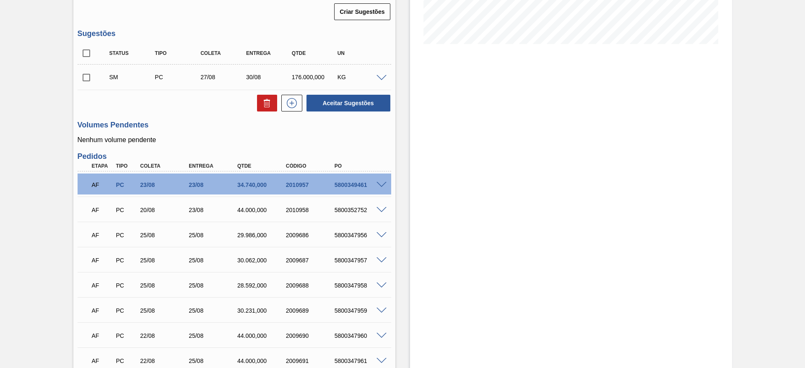
scroll to position [146, 0]
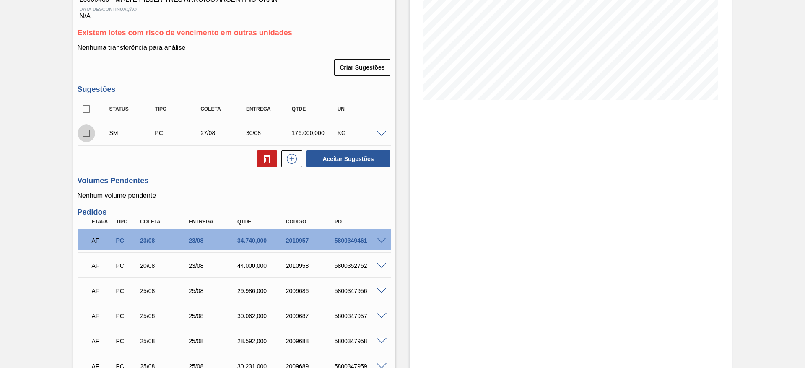
click at [86, 133] on input "checkbox" at bounding box center [87, 134] width 18 height 18
click at [353, 162] on button "Aceitar Sugestões" at bounding box center [349, 159] width 84 height 17
checkbox input "false"
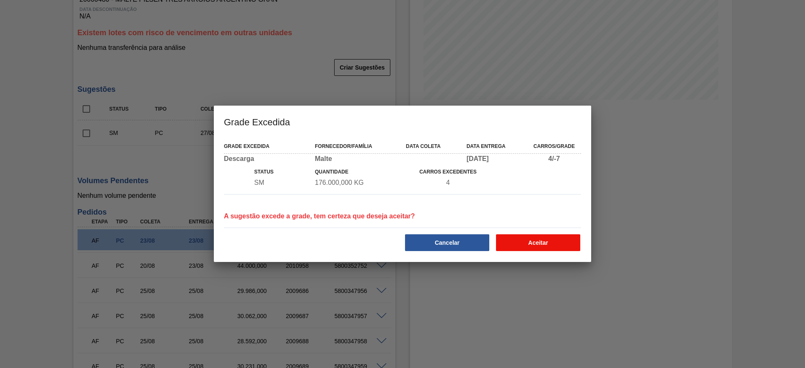
click at [525, 242] on button "Aceitar" at bounding box center [538, 243] width 84 height 17
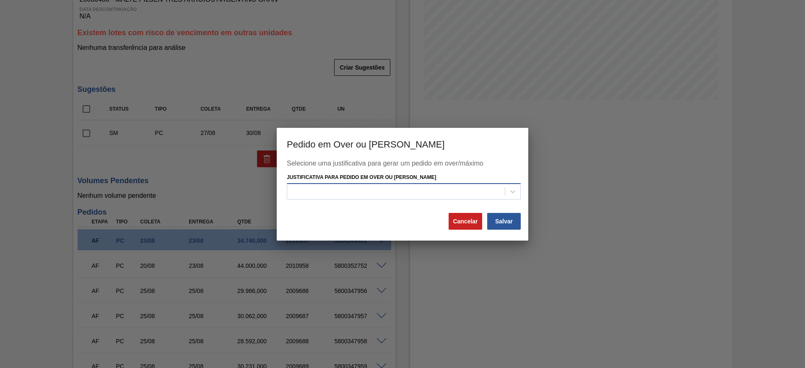
click at [333, 190] on div at bounding box center [396, 192] width 218 height 12
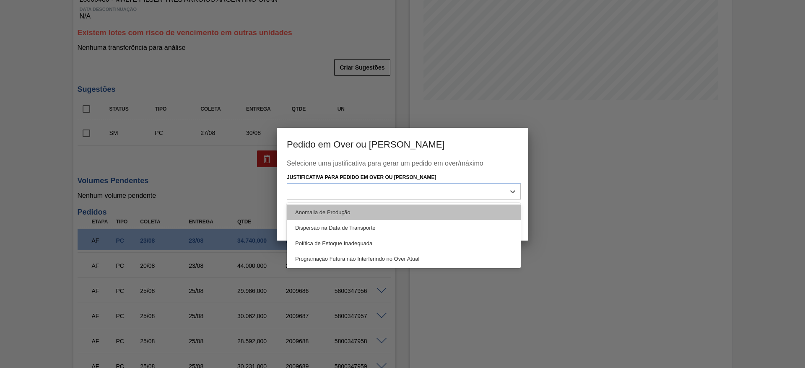
click at [313, 213] on div "Anomalia de Produção" at bounding box center [404, 213] width 234 height 16
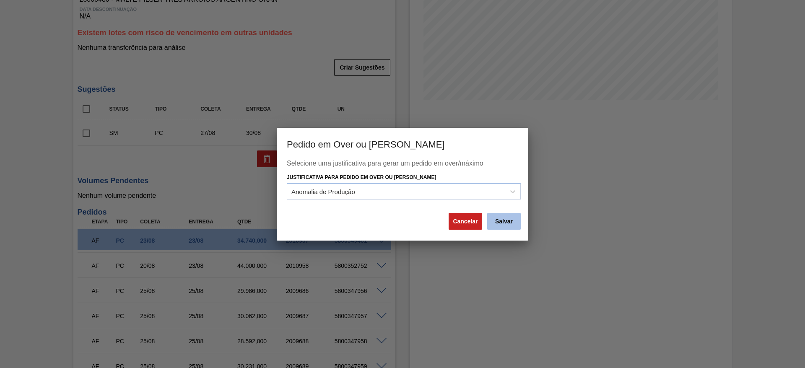
click at [510, 224] on button "Salvar" at bounding box center [504, 221] width 34 height 17
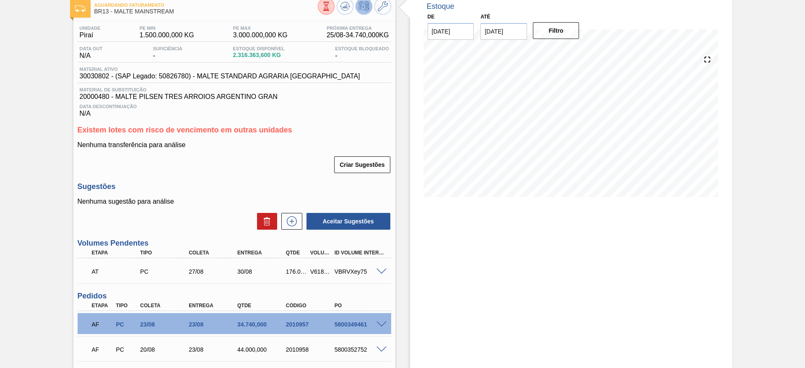
scroll to position [0, 0]
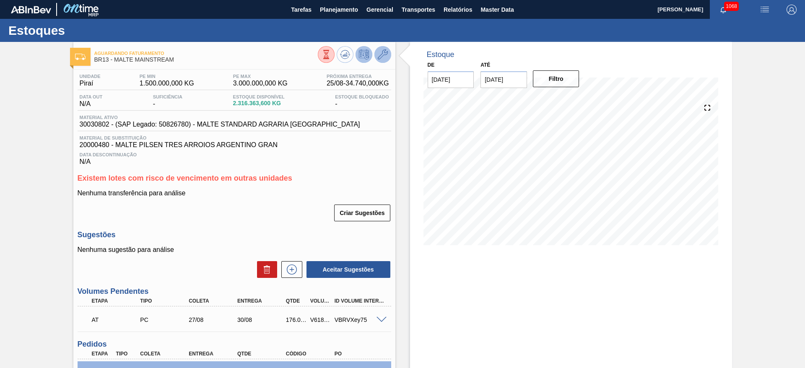
click at [382, 55] on icon at bounding box center [383, 55] width 10 height 10
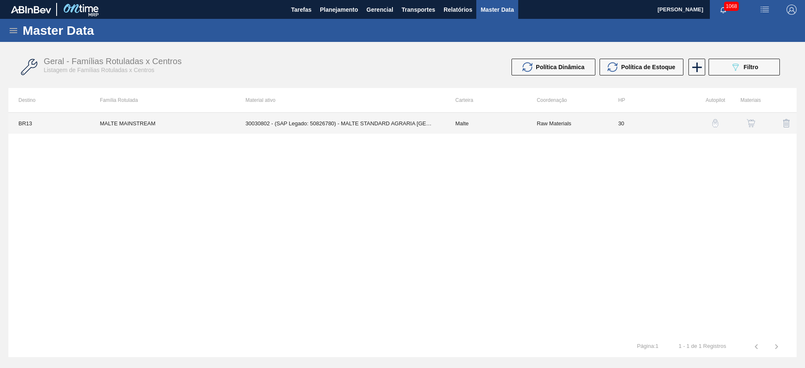
click at [368, 131] on td "30030802 - (SAP Legado: 50826780) - MALTE STANDARD AGRARIA CAMPOS GERAIS" at bounding box center [341, 123] width 210 height 21
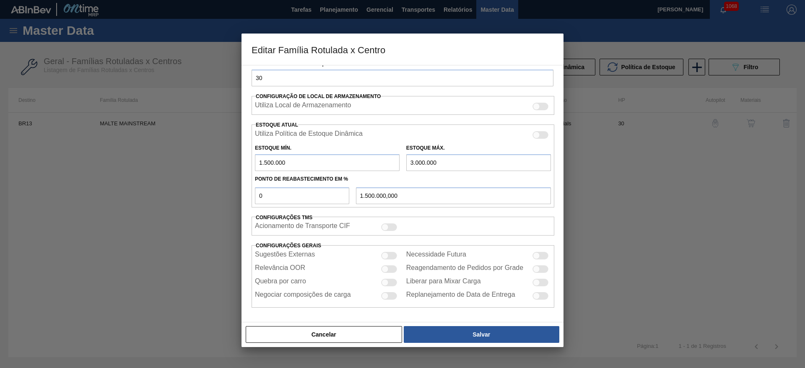
scroll to position [18, 0]
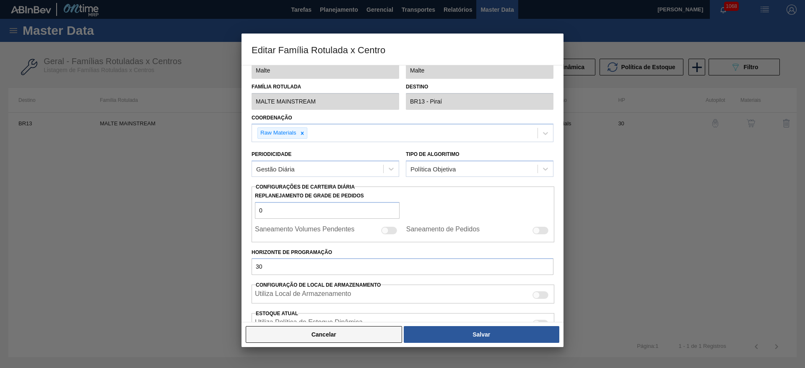
click at [339, 339] on button "Cancelar" at bounding box center [324, 334] width 156 height 17
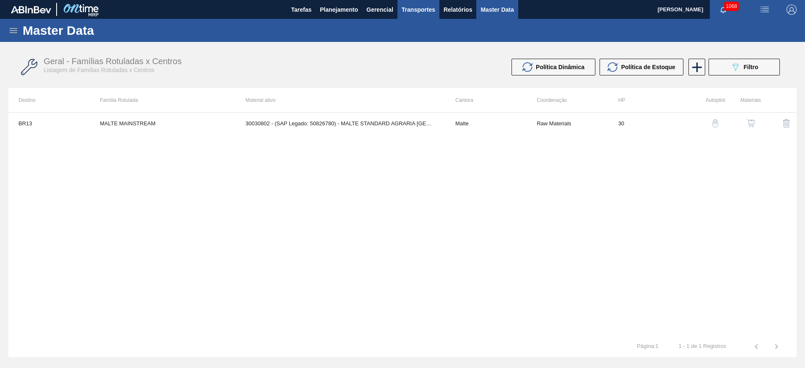
click at [423, 12] on span "Transportes" at bounding box center [419, 10] width 34 height 10
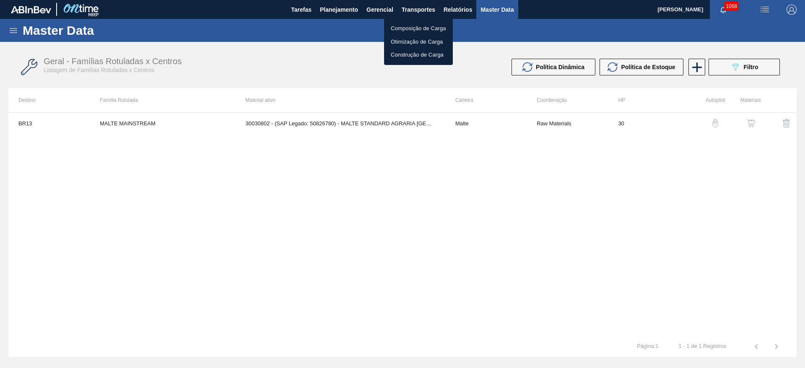
click at [411, 44] on li "Otimização de Carga" at bounding box center [418, 41] width 69 height 13
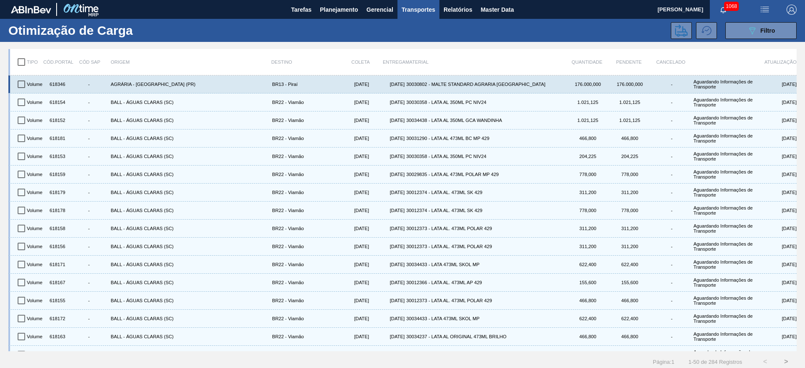
click at [19, 88] on input "checkbox" at bounding box center [22, 85] width 18 height 18
checkbox input "true"
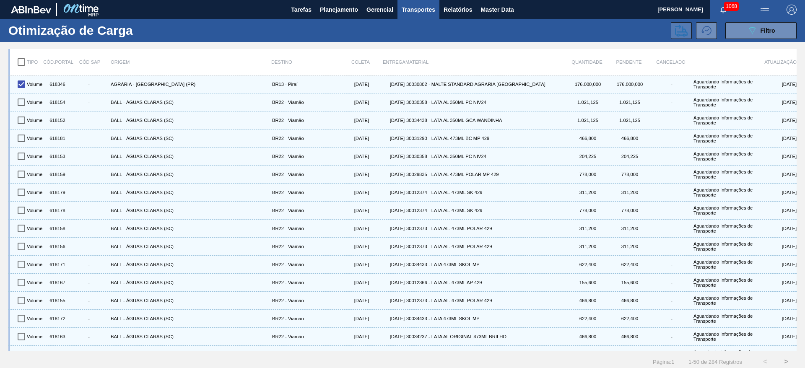
click at [681, 29] on icon at bounding box center [681, 30] width 13 height 13
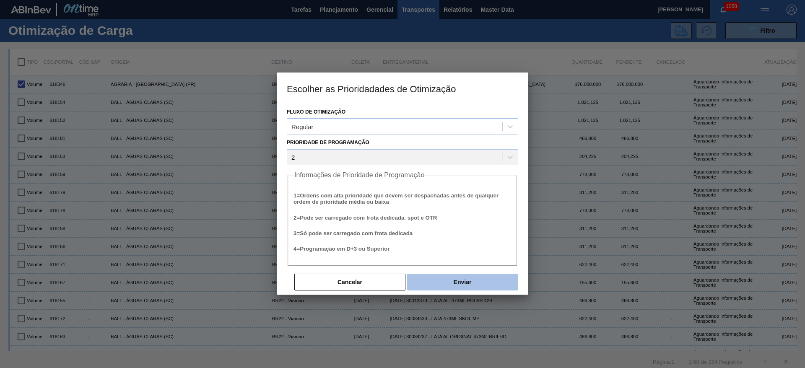
click at [466, 283] on button "Enviar" at bounding box center [462, 282] width 111 height 17
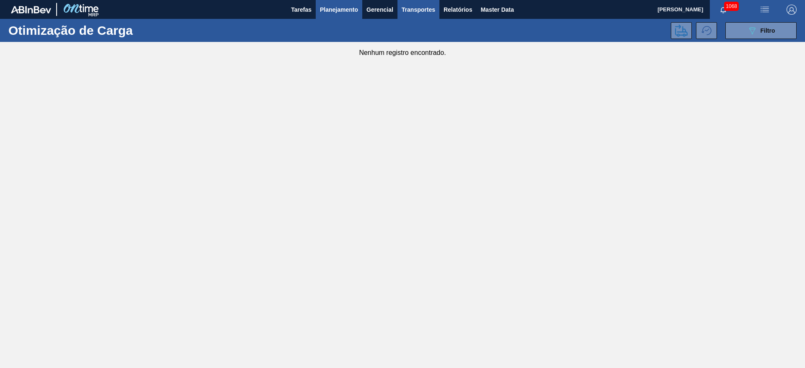
click at [337, 13] on span "Planejamento" at bounding box center [339, 10] width 38 height 10
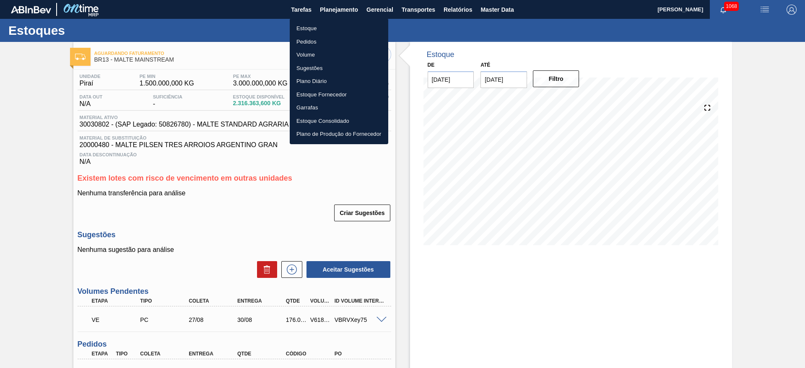
click at [24, 186] on div at bounding box center [402, 184] width 805 height 368
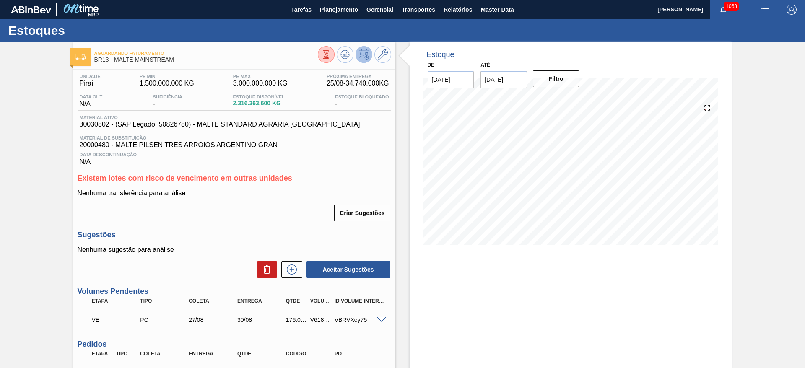
click at [315, 322] on div "V618346" at bounding box center [320, 320] width 25 height 7
copy div "V618346"
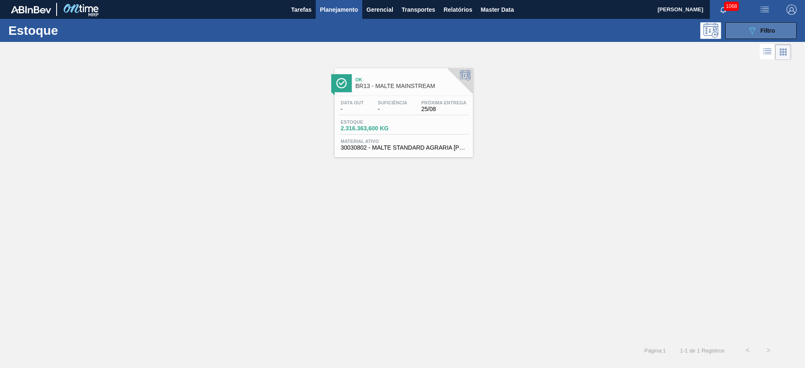
click at [755, 29] on icon at bounding box center [753, 30] width 6 height 7
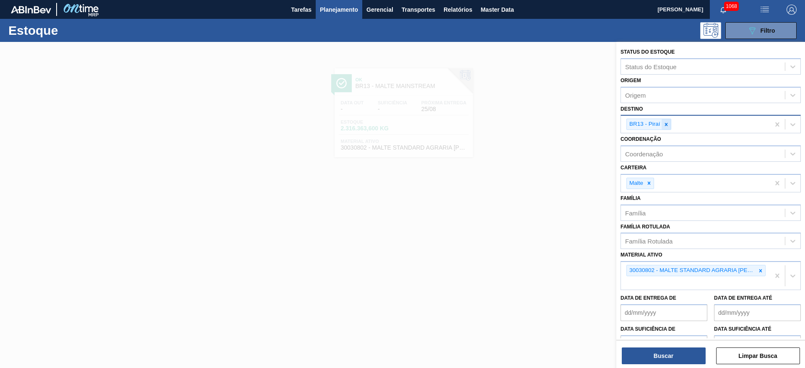
click at [670, 122] on div at bounding box center [666, 124] width 9 height 10
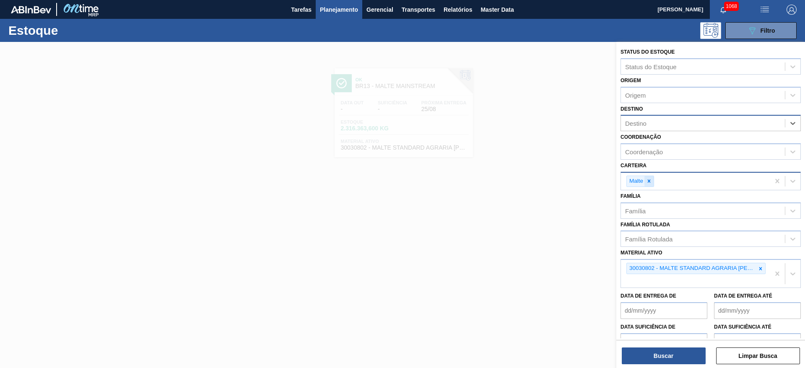
click at [649, 177] on div at bounding box center [649, 181] width 9 height 10
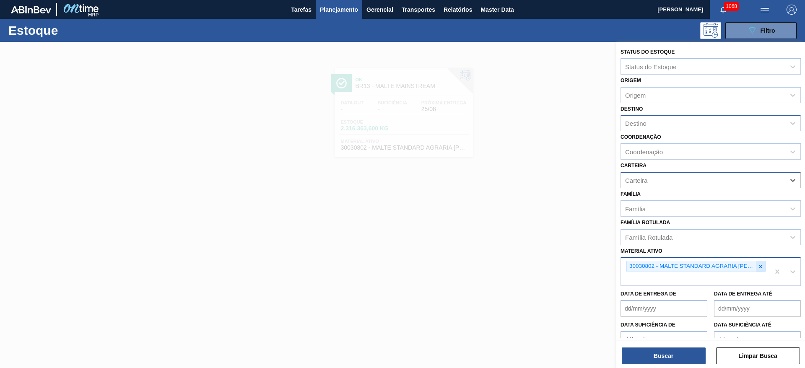
click at [760, 266] on icon at bounding box center [761, 266] width 3 height 3
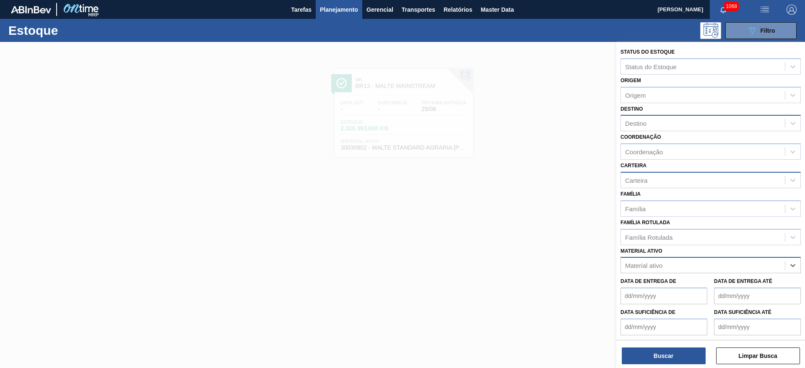
paste ativo "20009007"
type ativo "20009007"
click at [746, 29] on button "089F7B8B-B2A5-4AFE-B5C0-19BA573D28AC Filtro" at bounding box center [761, 30] width 71 height 17
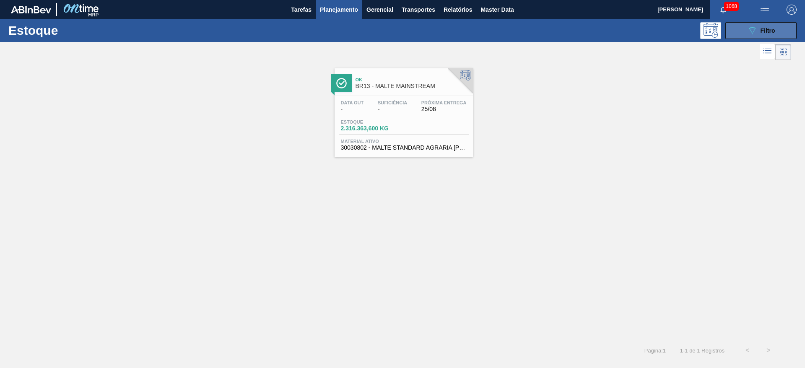
click at [745, 33] on button "089F7B8B-B2A5-4AFE-B5C0-19BA573D28AC Filtro" at bounding box center [761, 30] width 71 height 17
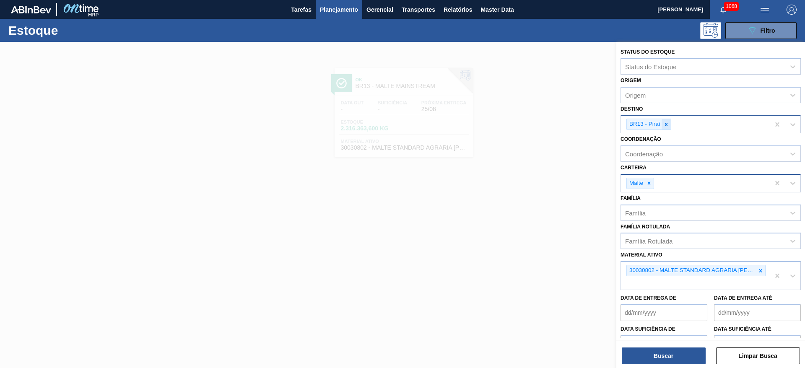
click at [667, 122] on icon at bounding box center [667, 125] width 6 height 6
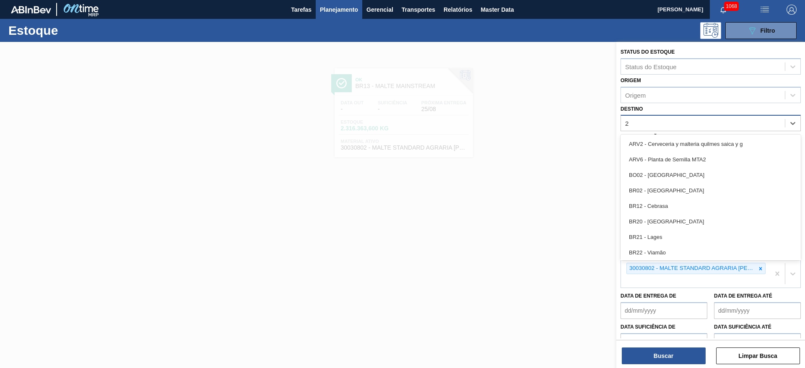
type input "26"
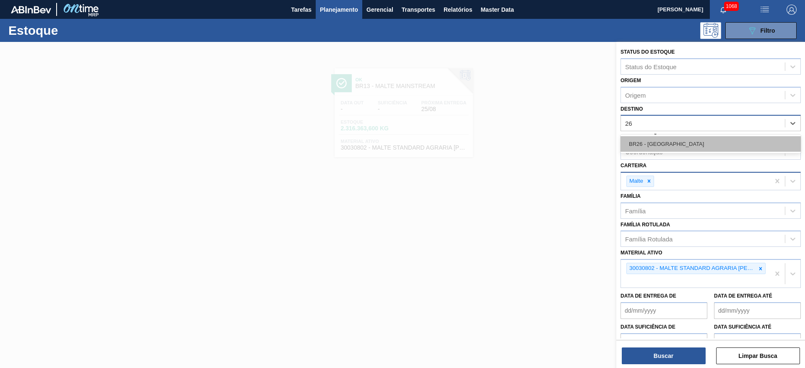
click at [662, 145] on div "BR26 - Uberlândia" at bounding box center [711, 144] width 180 height 16
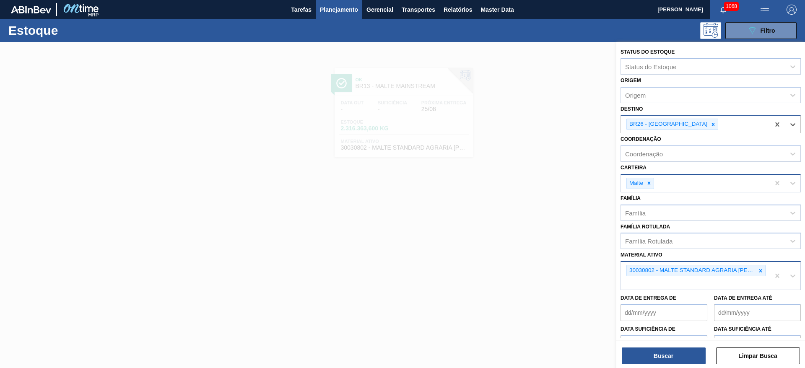
drag, startPoint x: 759, startPoint y: 270, endPoint x: 748, endPoint y: 275, distance: 12.6
click at [760, 270] on icon at bounding box center [761, 270] width 3 height 3
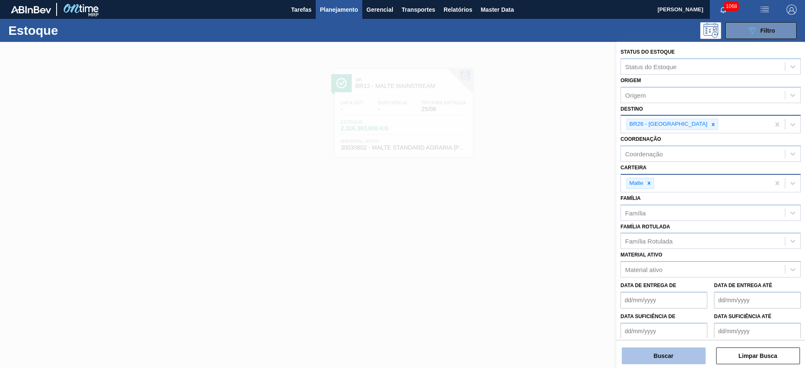
click at [678, 354] on button "Buscar" at bounding box center [664, 356] width 84 height 17
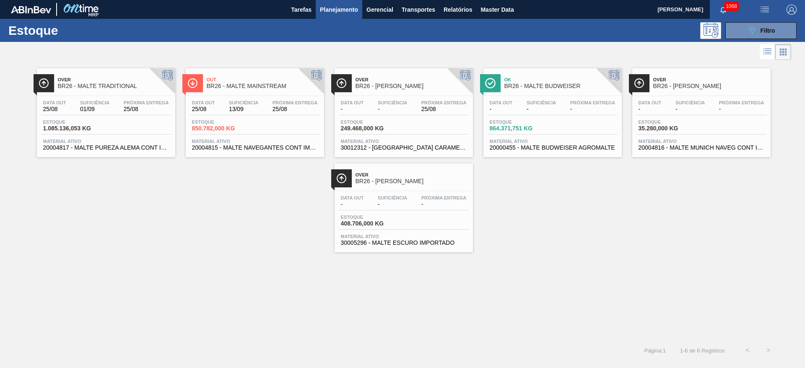
click at [423, 207] on span "-" at bounding box center [444, 204] width 45 height 6
click at [758, 32] on div "089F7B8B-B2A5-4AFE-B5C0-19BA573D28AC Filtro" at bounding box center [762, 31] width 28 height 10
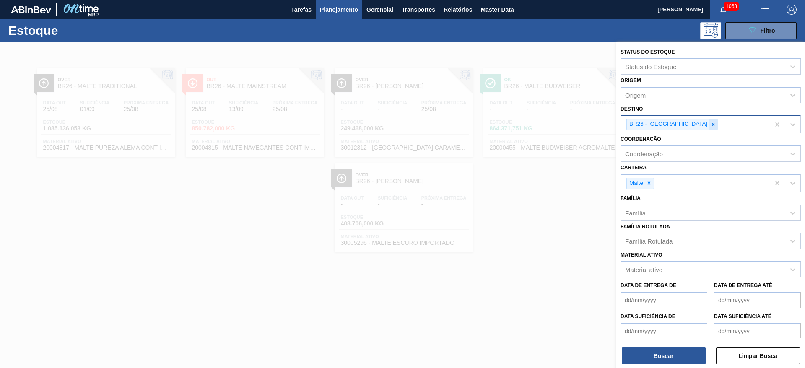
click at [709, 120] on div at bounding box center [713, 124] width 9 height 10
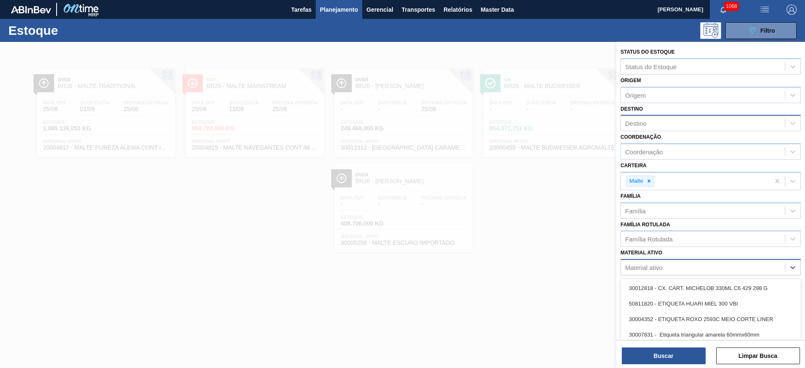
click at [650, 264] on div "Material ativo" at bounding box center [643, 267] width 37 height 7
paste ativo "20009007"
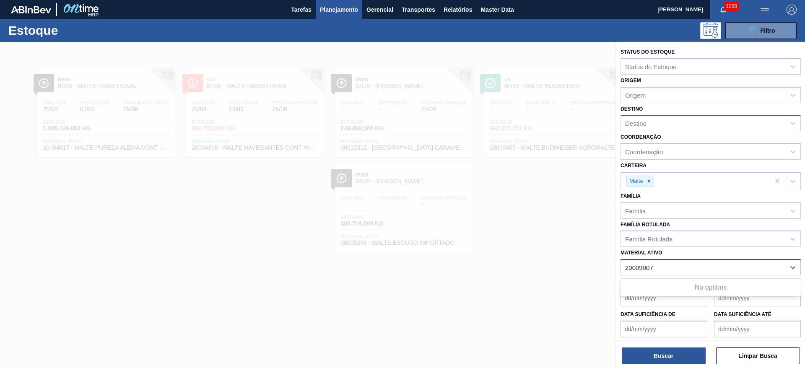
type ativo "20009007"
click at [219, 216] on div at bounding box center [402, 226] width 805 height 368
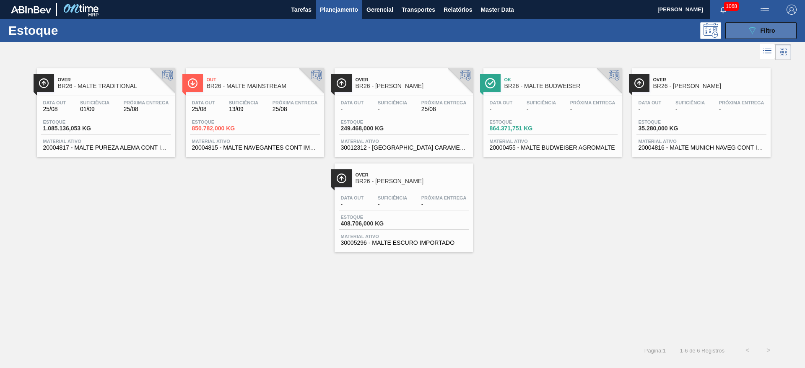
click at [754, 28] on icon "089F7B8B-B2A5-4AFE-B5C0-19BA573D28AC" at bounding box center [753, 31] width 10 height 10
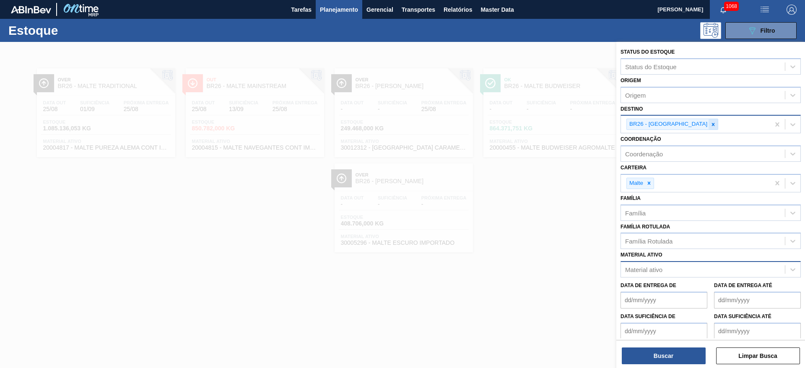
click at [709, 124] on div at bounding box center [713, 124] width 9 height 10
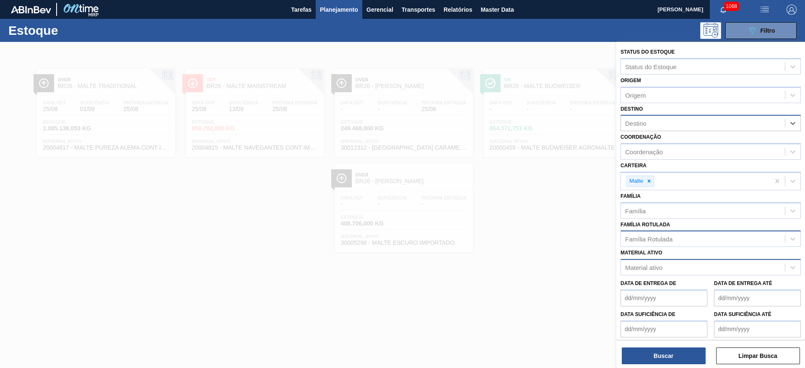
click at [643, 240] on div "Família Rotulada" at bounding box center [648, 239] width 47 height 7
type Rotulada "malte tor"
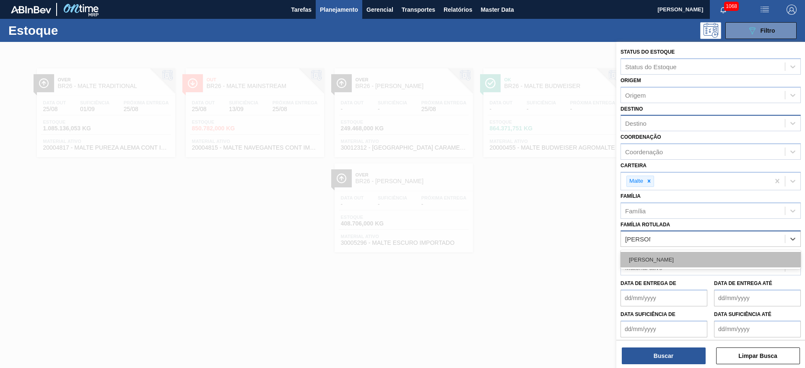
click at [641, 257] on div "MALTE TORRADO" at bounding box center [711, 260] width 180 height 16
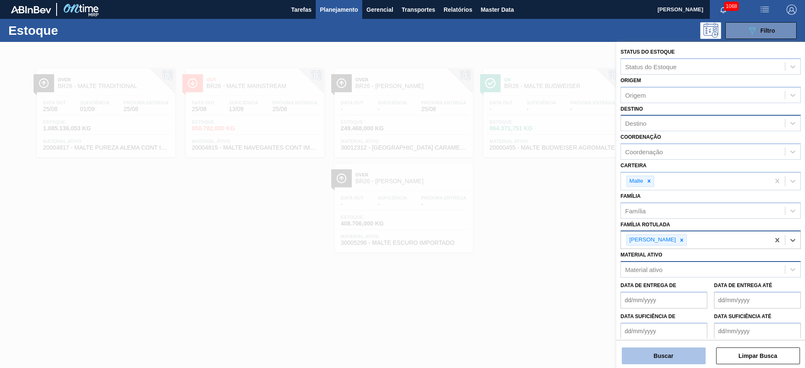
click at [639, 354] on button "Buscar" at bounding box center [664, 356] width 84 height 17
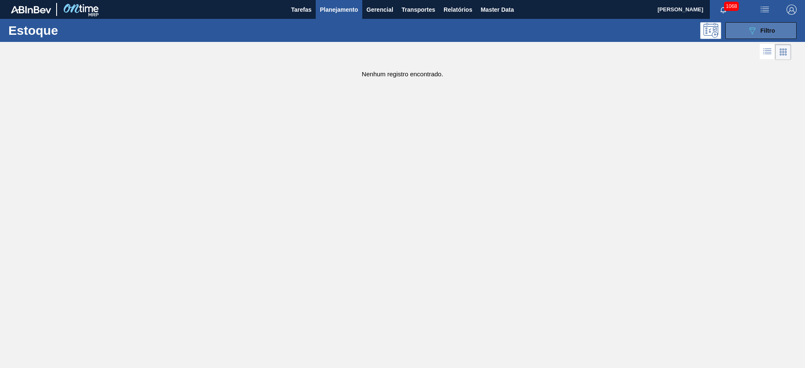
click at [747, 24] on button "089F7B8B-B2A5-4AFE-B5C0-19BA573D28AC Filtro" at bounding box center [761, 30] width 71 height 17
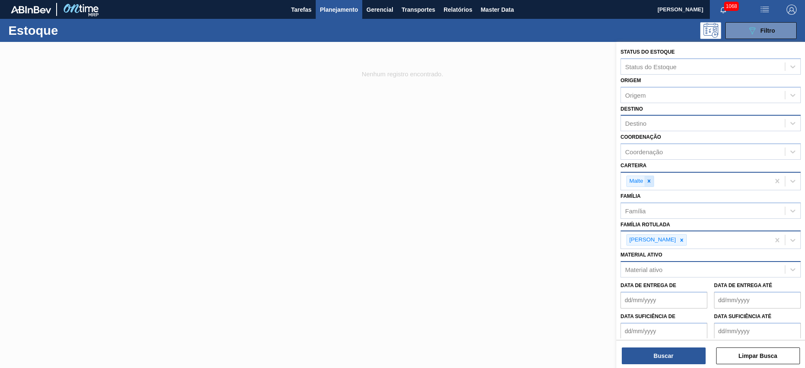
click at [649, 180] on icon at bounding box center [649, 181] width 6 height 6
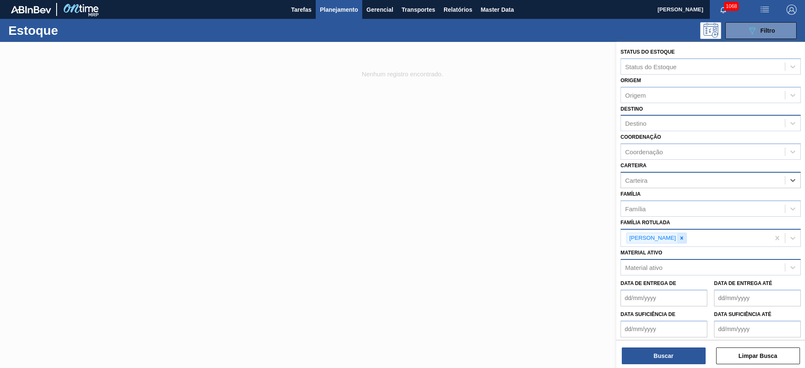
click at [684, 239] on icon at bounding box center [682, 238] width 3 height 3
click at [645, 123] on div "Destino" at bounding box center [635, 123] width 21 height 7
type input "1"
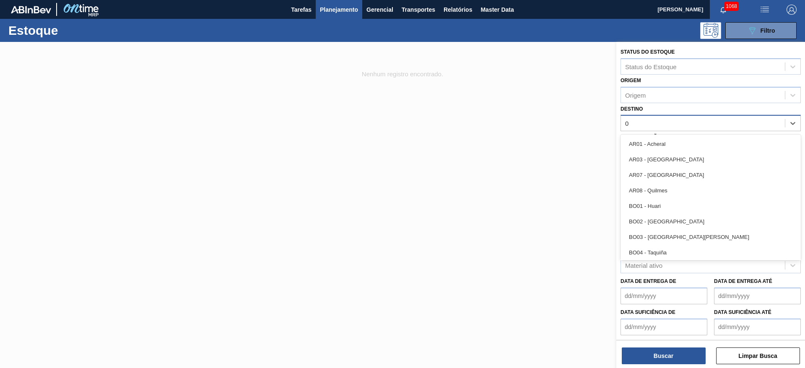
type input "07"
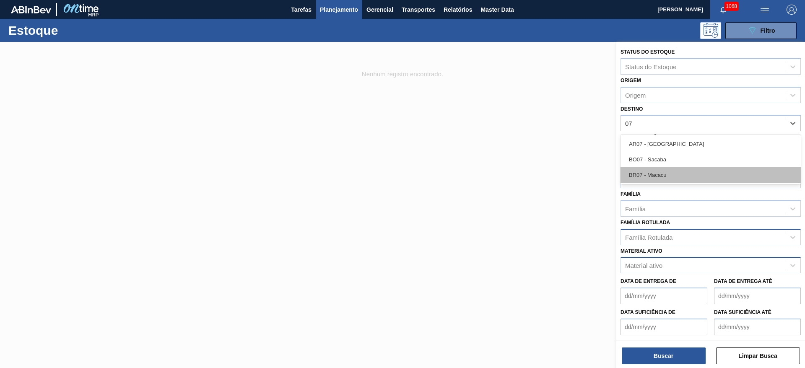
click at [657, 171] on div "BR07 - Macacu" at bounding box center [711, 175] width 180 height 16
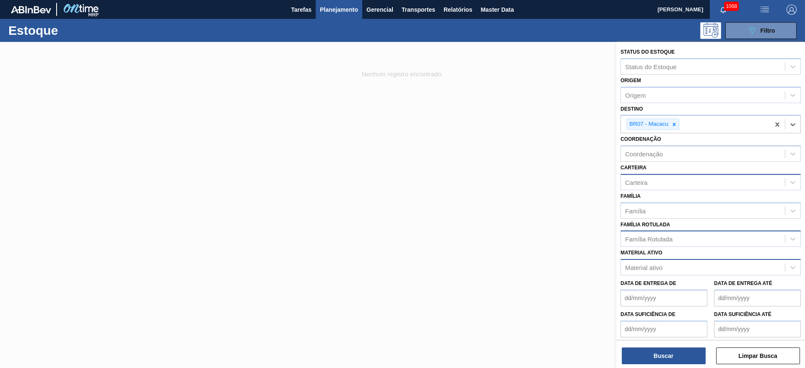
click at [646, 182] on div "Carteira" at bounding box center [636, 182] width 22 height 7
type input "m"
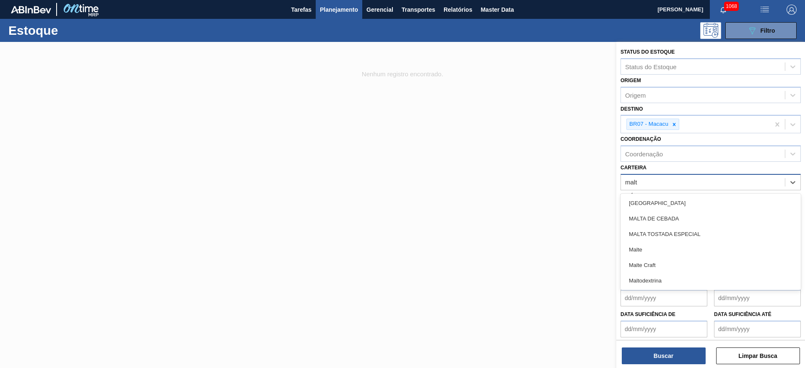
type input "malte"
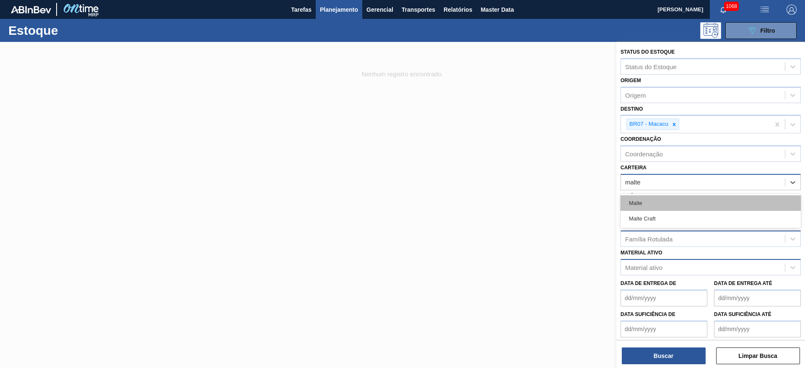
click at [645, 204] on div "Malte" at bounding box center [711, 203] width 180 height 16
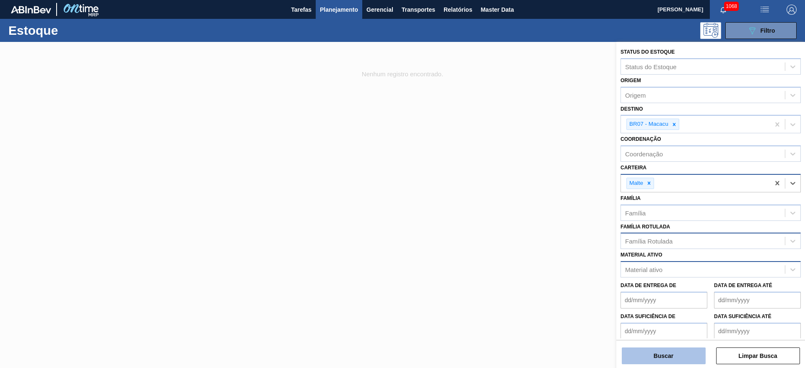
click at [653, 348] on button "Buscar" at bounding box center [664, 356] width 84 height 17
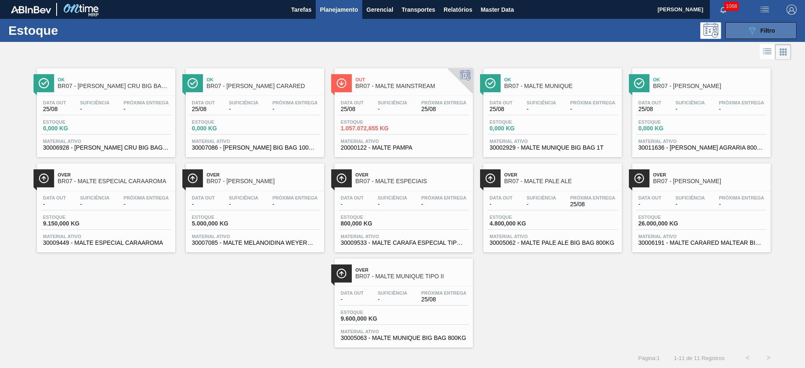
click at [755, 23] on button "089F7B8B-B2A5-4AFE-B5C0-19BA573D28AC Filtro" at bounding box center [761, 30] width 71 height 17
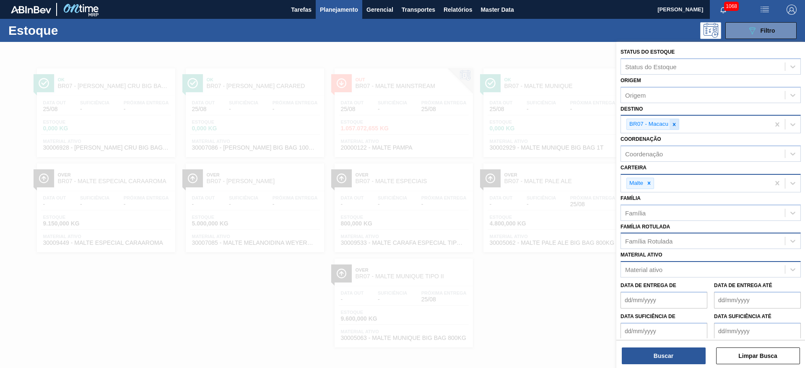
click at [674, 123] on icon at bounding box center [674, 124] width 3 height 3
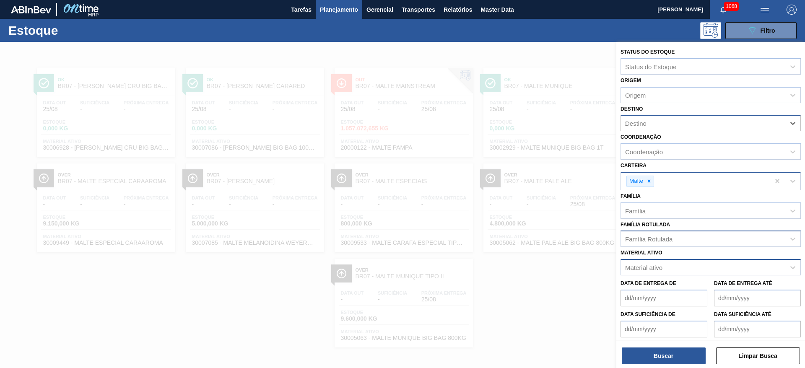
type input "26"
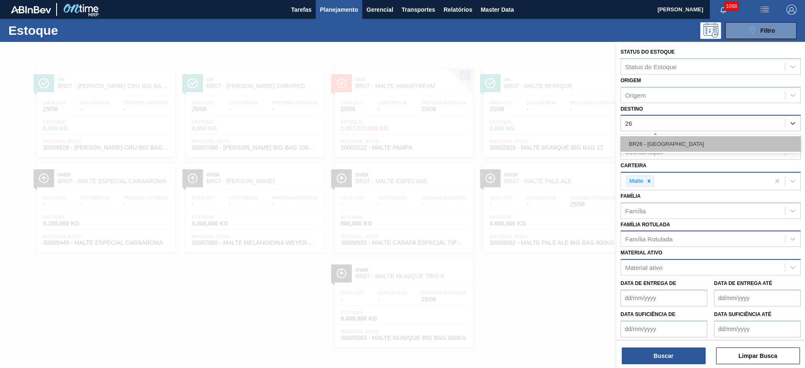
click at [644, 146] on div "BR26 - Uberlândia" at bounding box center [711, 144] width 180 height 16
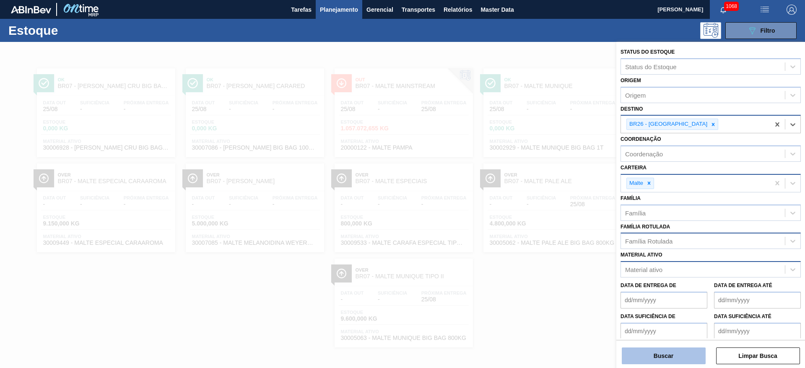
click at [649, 353] on button "Buscar" at bounding box center [664, 356] width 84 height 17
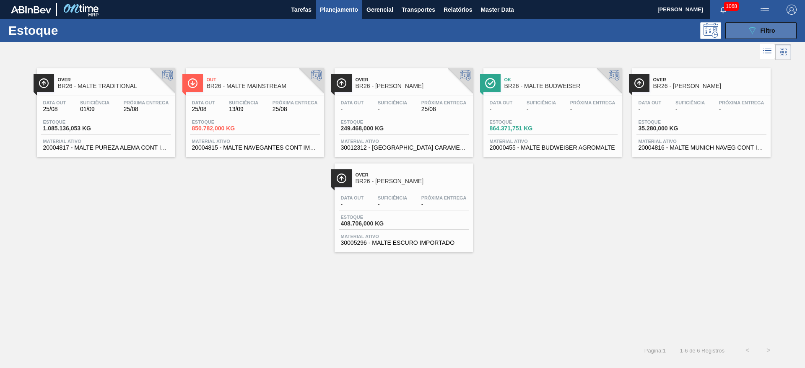
click at [767, 29] on span "Filtro" at bounding box center [768, 30] width 15 height 7
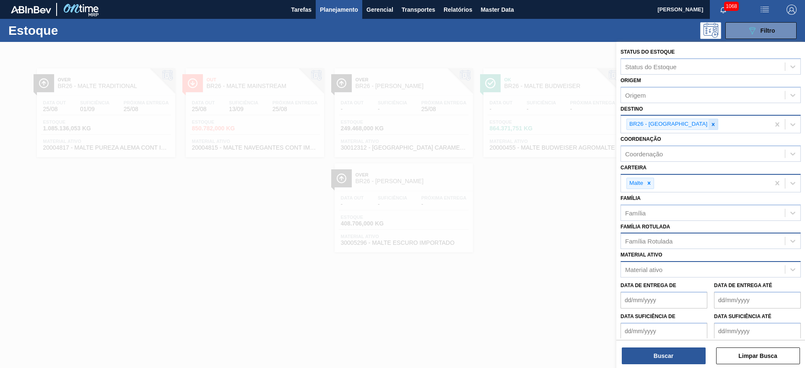
click at [711, 125] on icon at bounding box center [714, 125] width 6 height 6
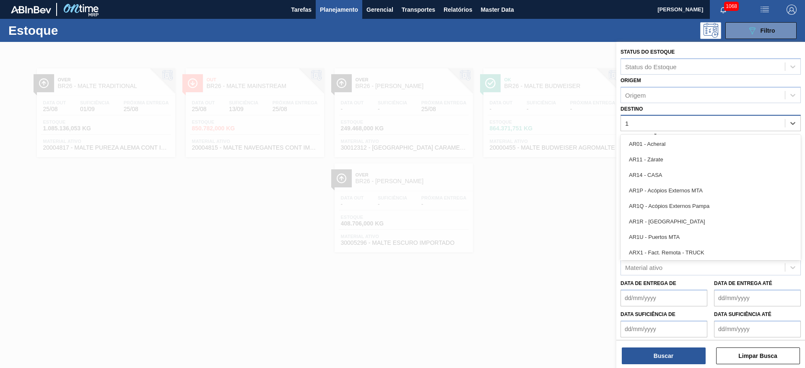
type input "16"
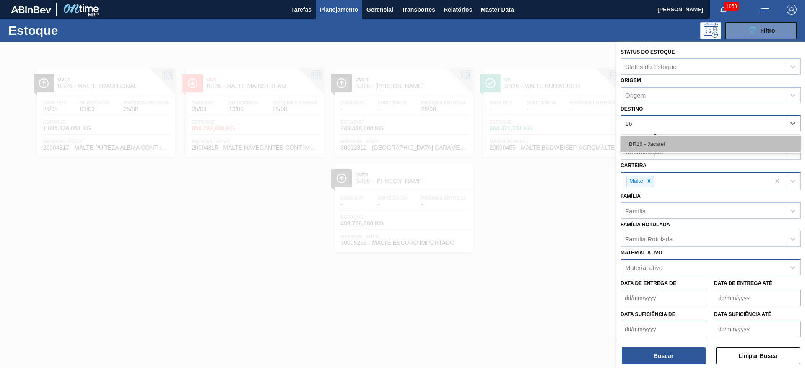
click at [663, 143] on div "BR16 - Jacareí" at bounding box center [711, 144] width 180 height 16
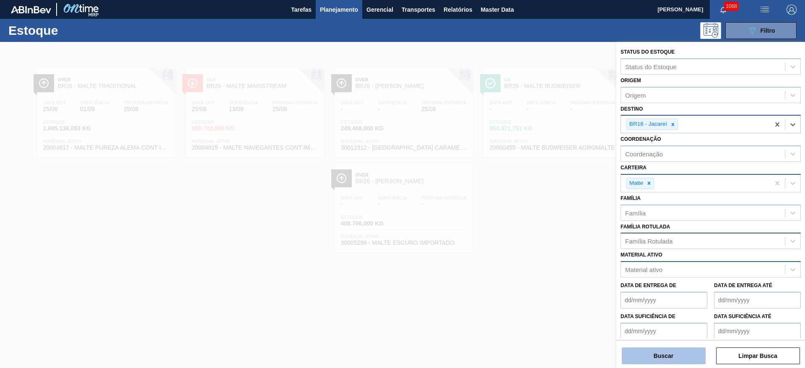
click at [650, 352] on button "Buscar" at bounding box center [664, 356] width 84 height 17
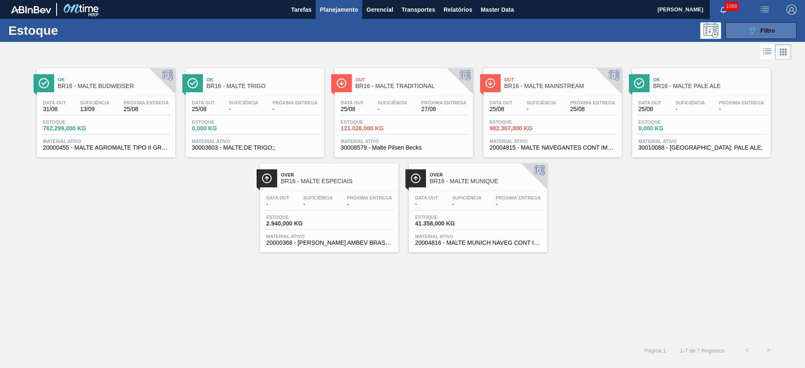
click at [755, 33] on icon "089F7B8B-B2A5-4AFE-B5C0-19BA573D28AC" at bounding box center [753, 31] width 10 height 10
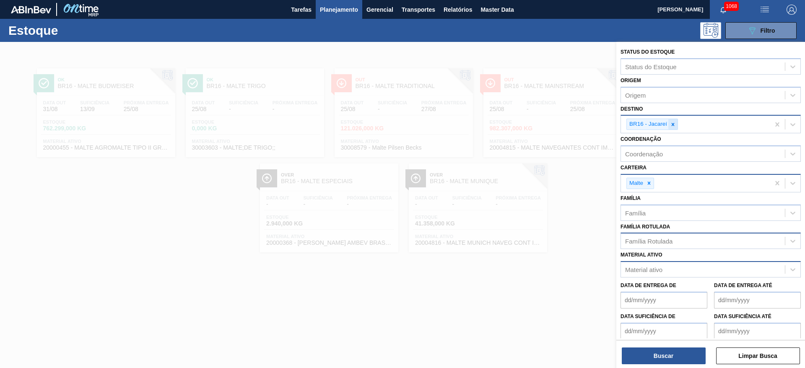
click at [675, 124] on icon at bounding box center [673, 125] width 6 height 6
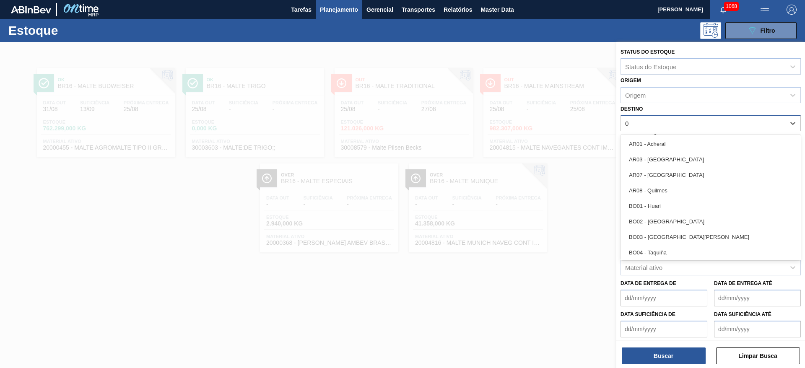
type input "03"
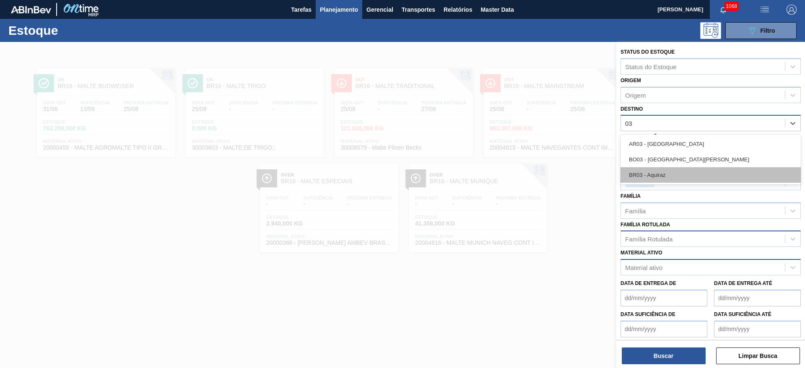
click at [653, 178] on div "BR03 - Aquiraz" at bounding box center [711, 175] width 180 height 16
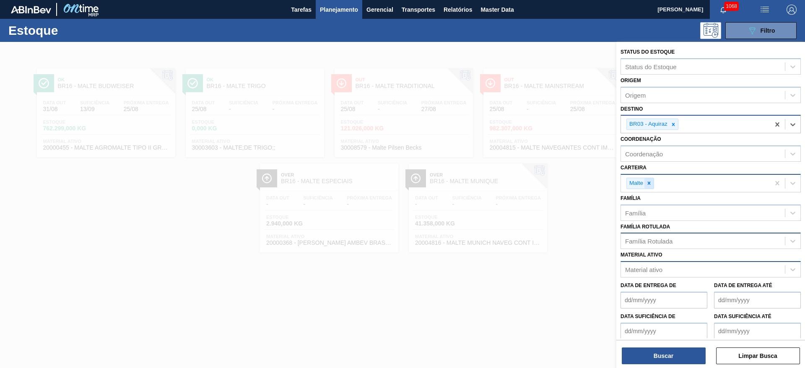
click at [646, 183] on div at bounding box center [649, 183] width 9 height 10
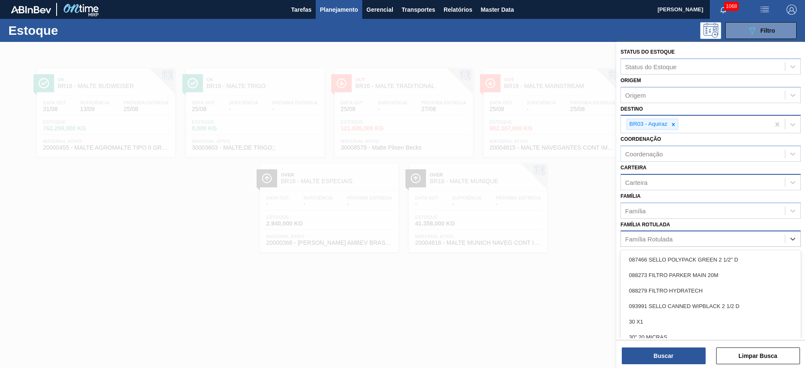
click at [647, 243] on div "Família Rotulada" at bounding box center [703, 239] width 164 height 12
type Rotulada "48g"
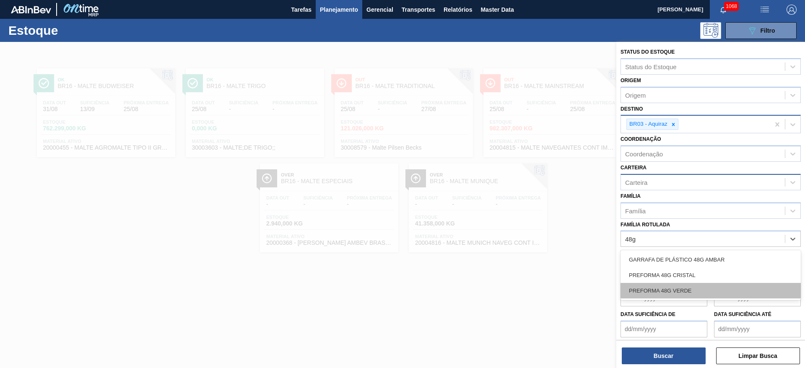
click at [653, 289] on div "PREFORMA 48G VERDE" at bounding box center [711, 291] width 180 height 16
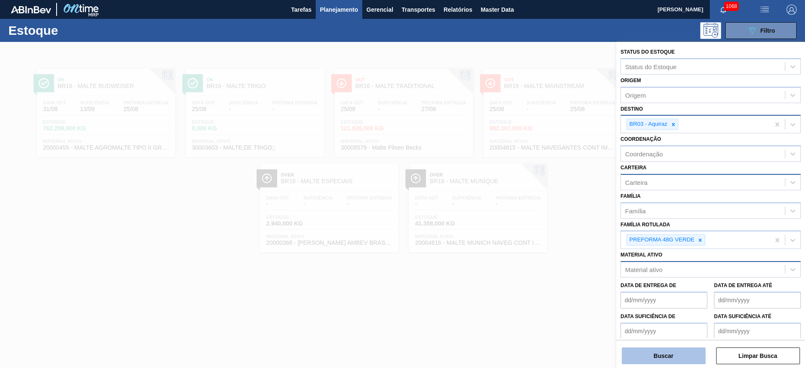
click at [650, 352] on button "Buscar" at bounding box center [664, 356] width 84 height 17
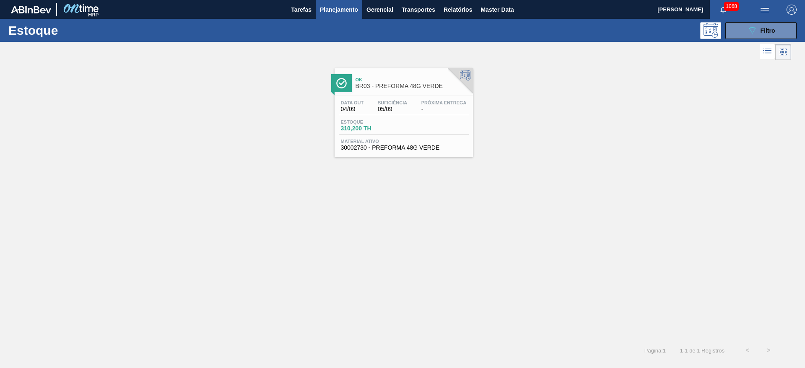
click at [375, 120] on span "Estoque" at bounding box center [370, 122] width 59 height 5
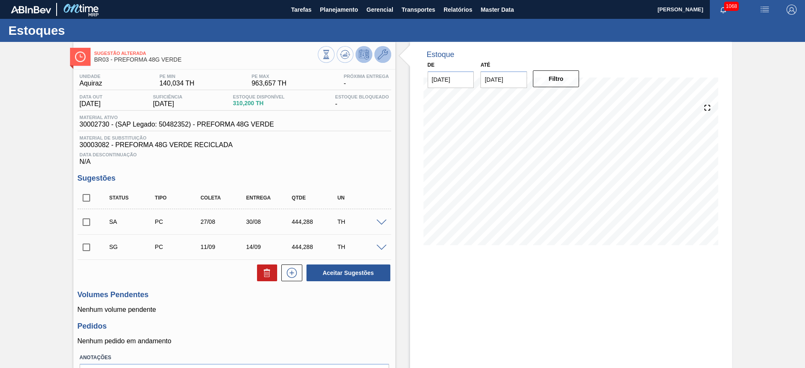
click at [384, 55] on icon at bounding box center [383, 55] width 10 height 10
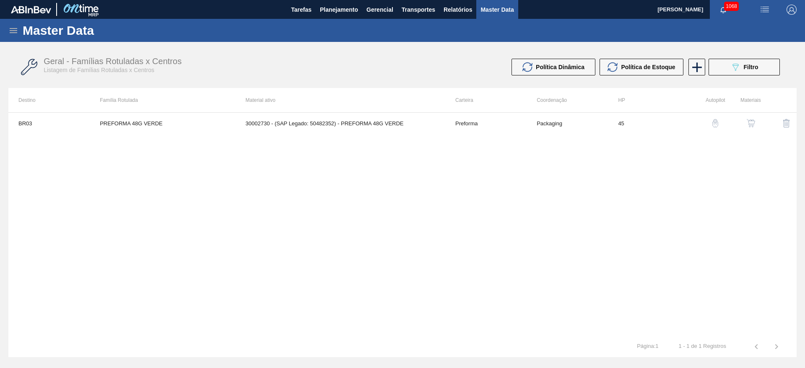
click at [753, 126] on img "button" at bounding box center [751, 123] width 8 height 8
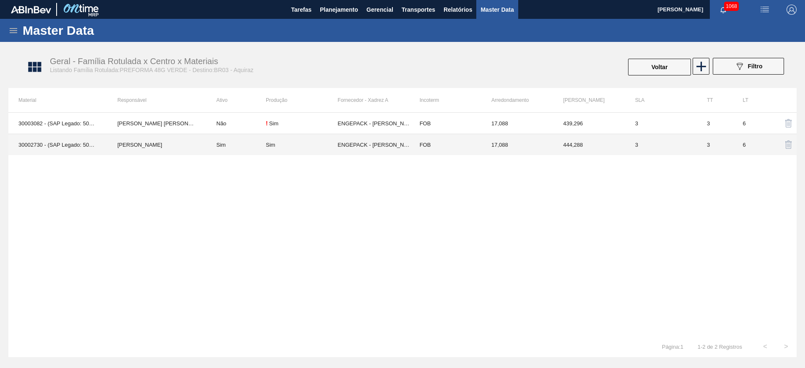
click at [135, 144] on td "[PERSON_NAME]" at bounding box center [156, 144] width 99 height 21
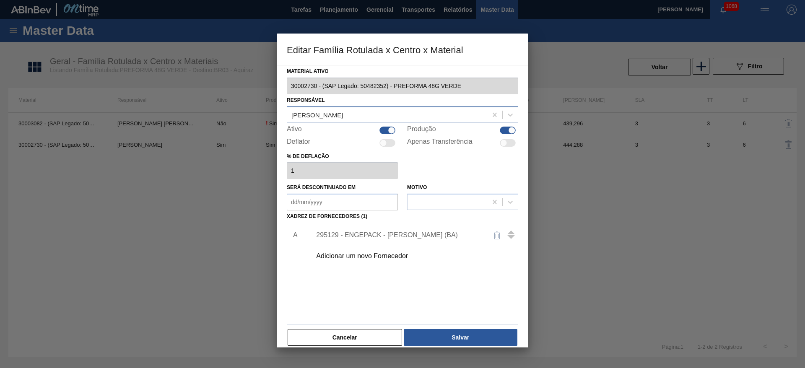
click at [308, 112] on div "[PERSON_NAME]" at bounding box center [318, 114] width 52 height 7
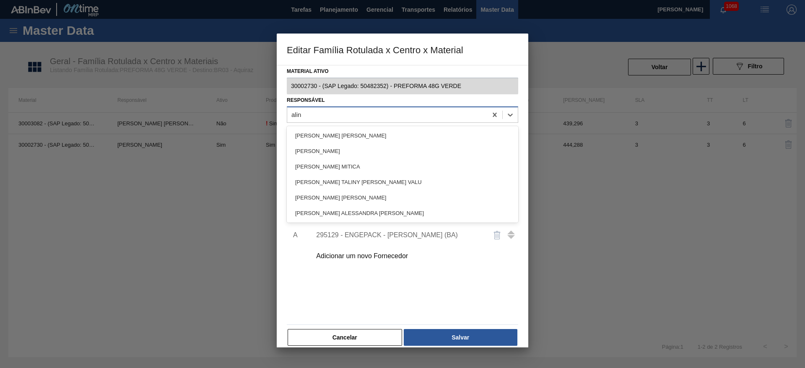
type input "aline"
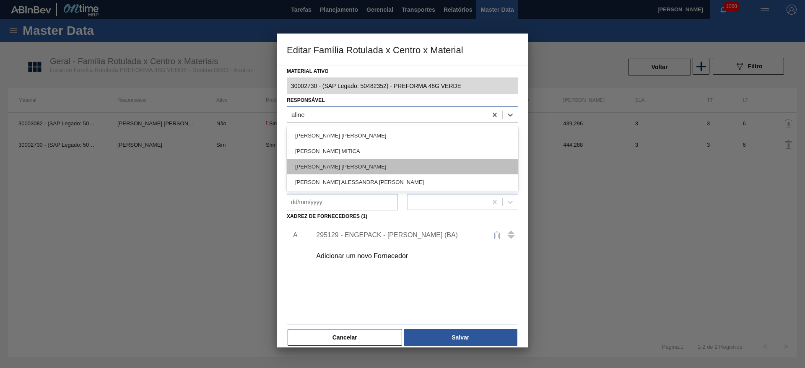
click at [302, 166] on div "Aline Aparecida Conceição" at bounding box center [403, 167] width 232 height 16
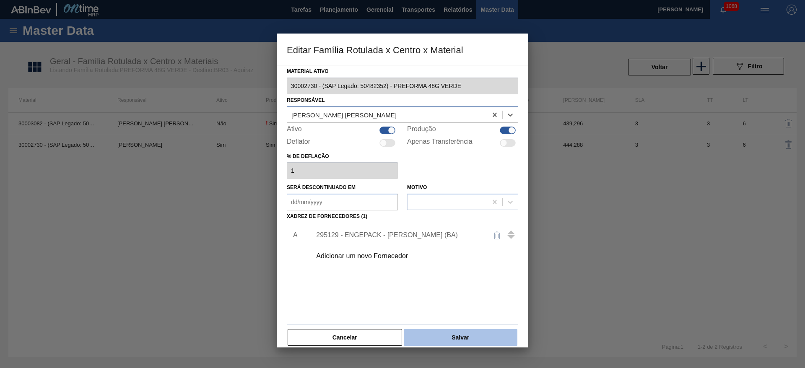
click at [434, 334] on button "Salvar" at bounding box center [461, 337] width 114 height 17
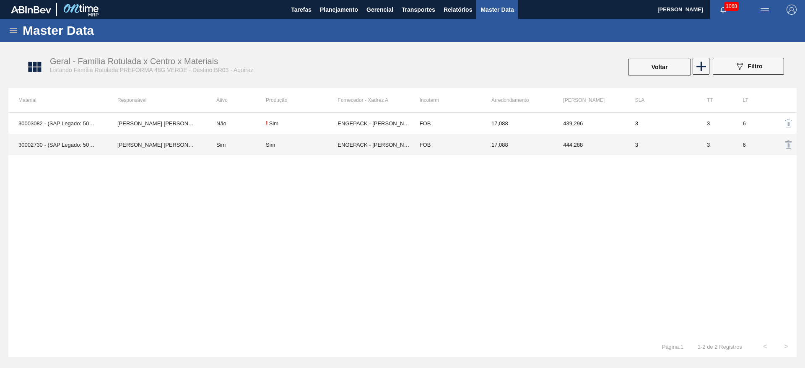
click at [669, 146] on td "3" at bounding box center [661, 144] width 72 height 21
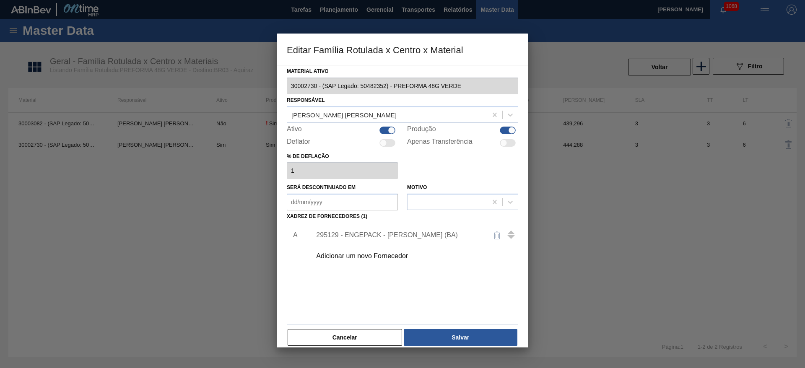
click at [347, 234] on div "295129 - ENGEPACK - SIMÕES FILHO (BA)" at bounding box center [398, 236] width 164 height 8
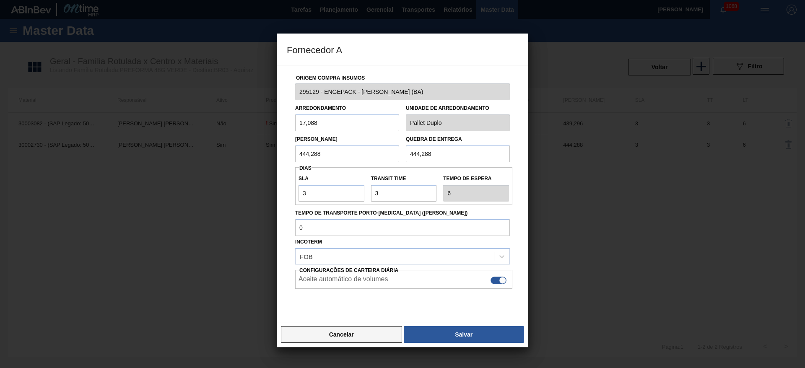
click at [357, 335] on button "Cancelar" at bounding box center [341, 334] width 121 height 17
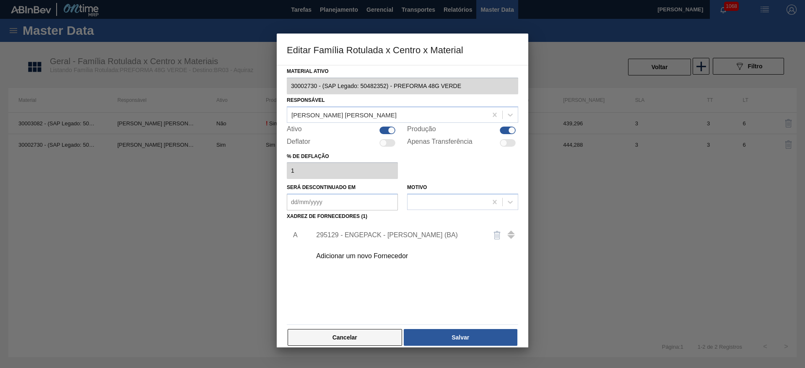
click at [371, 338] on button "Cancelar" at bounding box center [345, 337] width 115 height 17
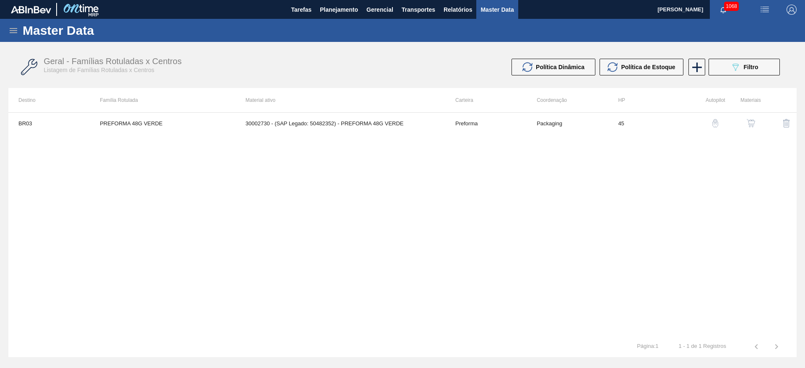
click at [754, 126] on img "button" at bounding box center [751, 123] width 8 height 8
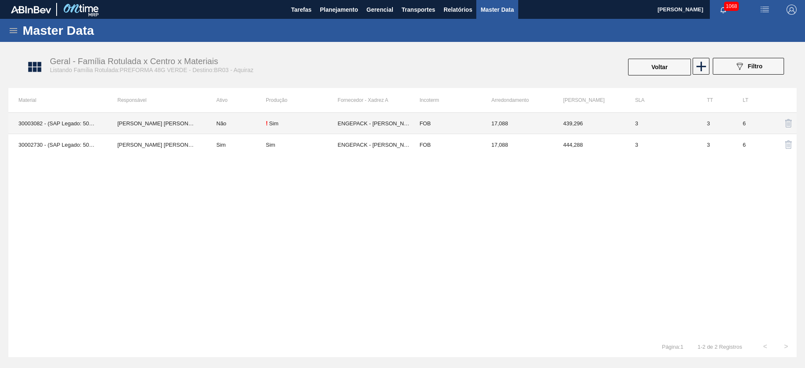
click at [136, 123] on td "Aline Aparecida Conceição" at bounding box center [156, 123] width 99 height 21
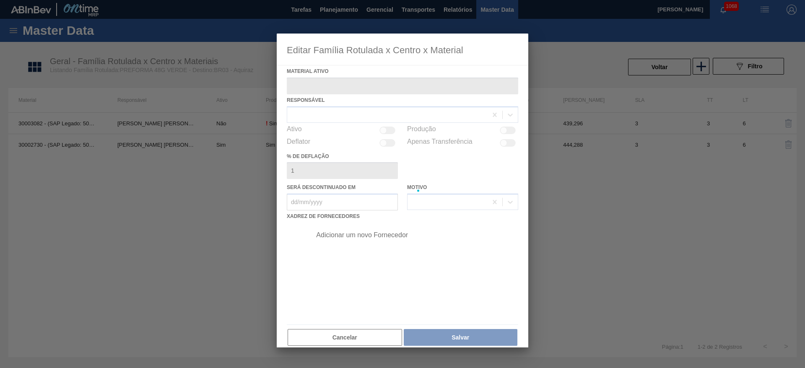
type ativo "30003082 - (SAP Legado: 50303300) - PREFORMA 48G VERDE RECICLADA"
checkbox input "true"
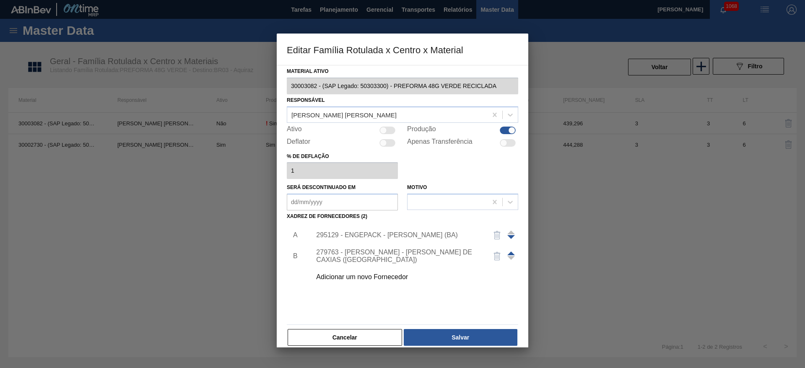
click at [512, 254] on span at bounding box center [512, 254] width 8 height 4
click at [511, 254] on span at bounding box center [512, 254] width 8 height 4
click at [354, 337] on button "Cancelar" at bounding box center [345, 337] width 115 height 17
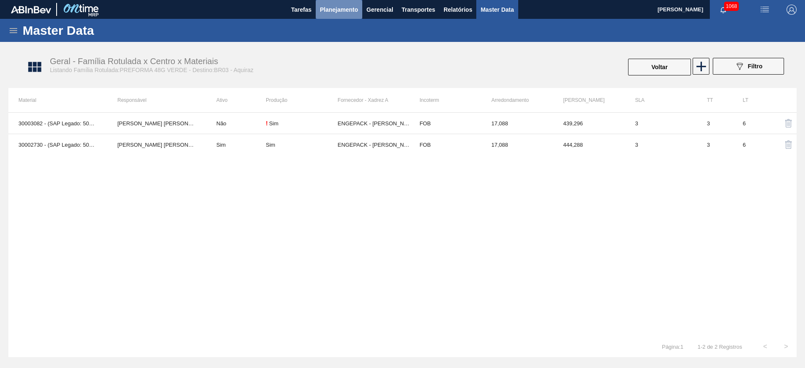
click at [334, 9] on span "Planejamento" at bounding box center [339, 10] width 38 height 10
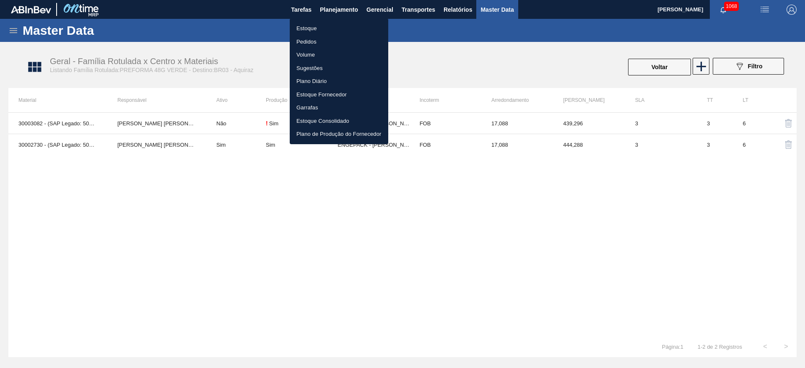
click at [301, 33] on li "Estoque" at bounding box center [339, 28] width 99 height 13
